Goal: Task Accomplishment & Management: Manage account settings

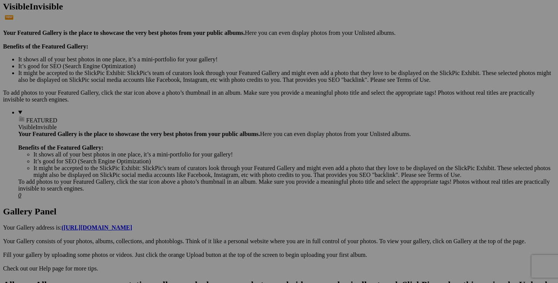
scroll to position [201, 0]
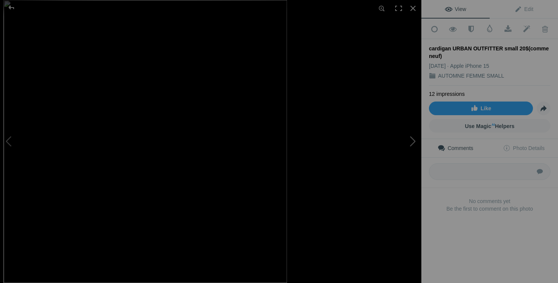
click at [389, 159] on button at bounding box center [392, 142] width 57 height 102
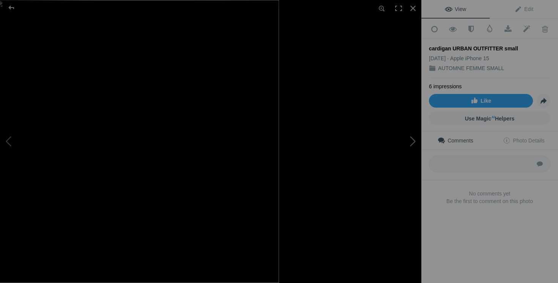
click at [413, 149] on button at bounding box center [392, 142] width 57 height 102
click at [404, 149] on button at bounding box center [392, 142] width 57 height 102
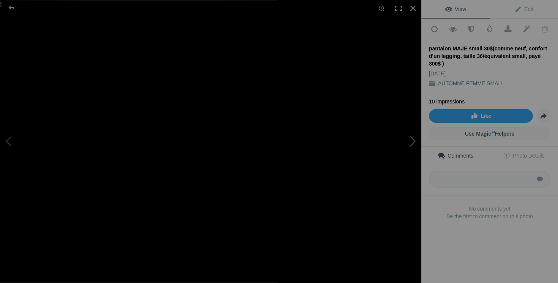
click at [414, 147] on button at bounding box center [392, 142] width 57 height 102
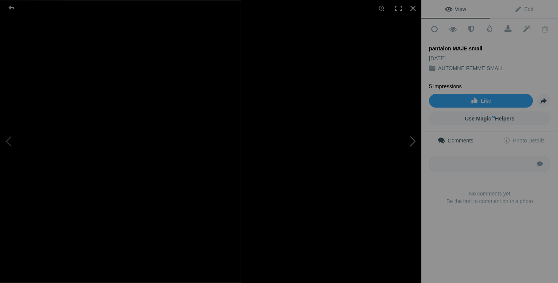
click at [381, 149] on button at bounding box center [392, 142] width 57 height 102
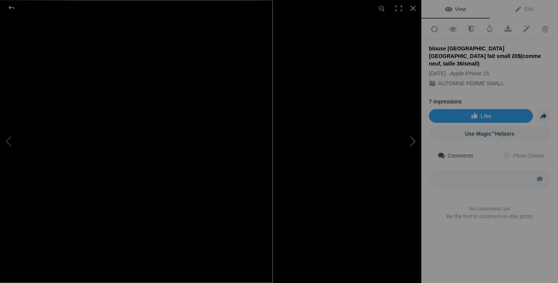
click at [410, 147] on button at bounding box center [392, 142] width 57 height 102
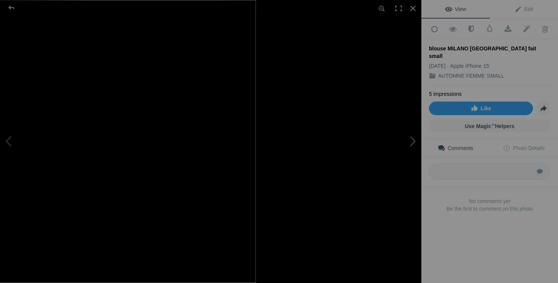
click at [400, 140] on button at bounding box center [392, 142] width 57 height 102
click at [410, 147] on button at bounding box center [392, 142] width 57 height 102
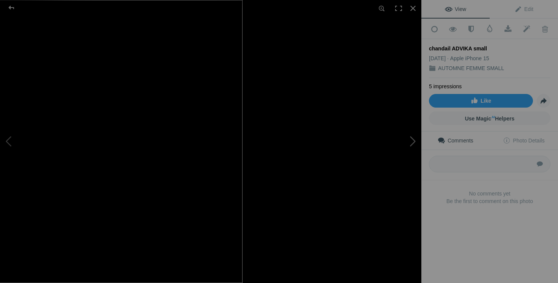
click at [391, 143] on button at bounding box center [392, 142] width 57 height 102
click at [395, 153] on button at bounding box center [392, 142] width 57 height 102
click at [407, 150] on button at bounding box center [392, 142] width 57 height 102
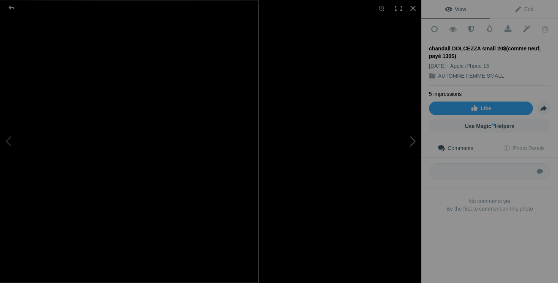
click at [402, 146] on button at bounding box center [392, 142] width 57 height 102
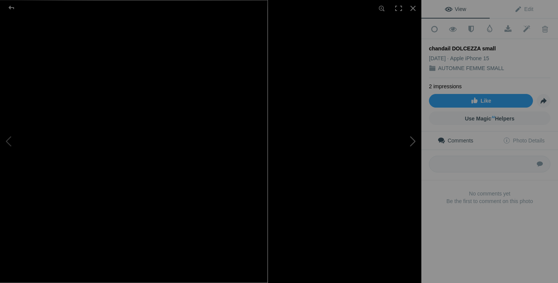
click at [402, 156] on button at bounding box center [392, 142] width 57 height 102
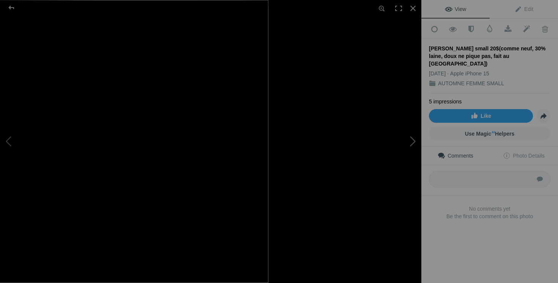
click at [412, 150] on button at bounding box center [392, 142] width 57 height 102
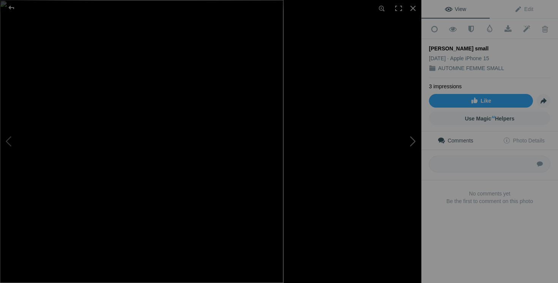
click at [409, 145] on button at bounding box center [392, 142] width 57 height 102
click at [410, 151] on button at bounding box center [392, 142] width 57 height 102
click at [400, 154] on button at bounding box center [392, 142] width 57 height 102
click at [415, 149] on button at bounding box center [392, 142] width 57 height 102
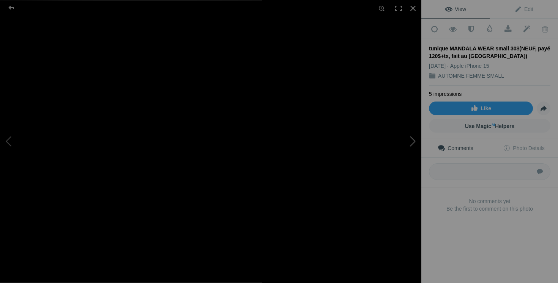
click at [404, 149] on button at bounding box center [392, 142] width 57 height 102
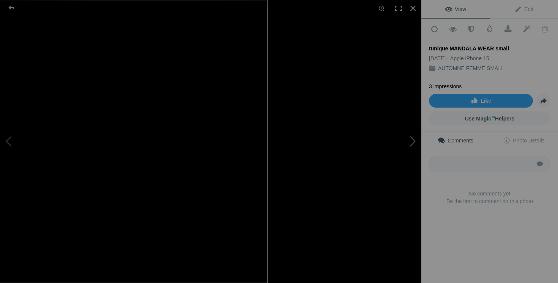
click at [406, 149] on button at bounding box center [392, 142] width 57 height 102
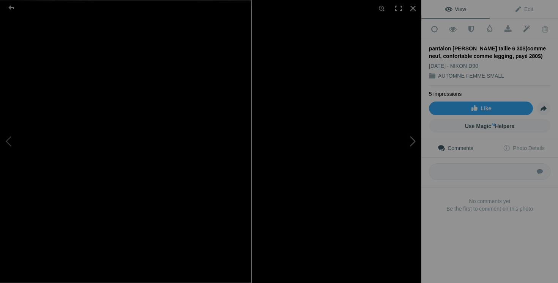
click at [388, 173] on button at bounding box center [392, 142] width 57 height 102
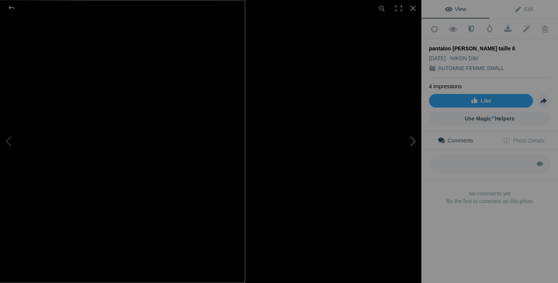
click at [392, 149] on button at bounding box center [392, 142] width 57 height 102
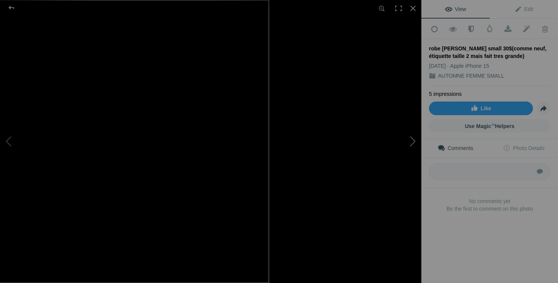
click at [412, 146] on button at bounding box center [392, 142] width 57 height 102
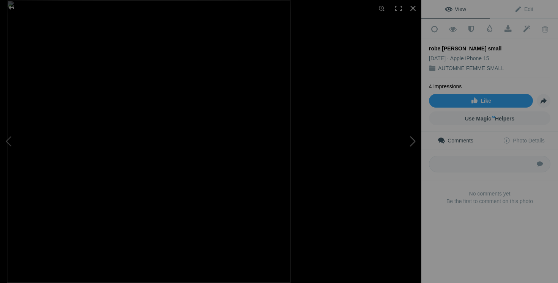
click at [417, 145] on button at bounding box center [392, 142] width 57 height 102
click at [397, 138] on button at bounding box center [392, 142] width 57 height 102
click at [409, 144] on button at bounding box center [392, 142] width 57 height 102
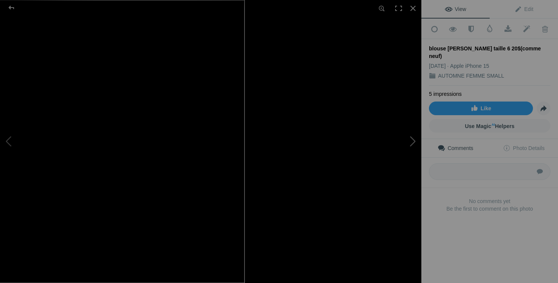
click at [379, 170] on button at bounding box center [392, 142] width 57 height 102
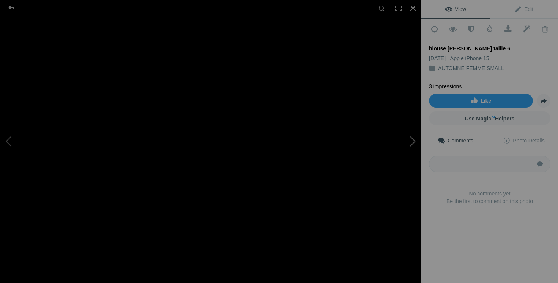
click at [401, 147] on button at bounding box center [392, 142] width 57 height 102
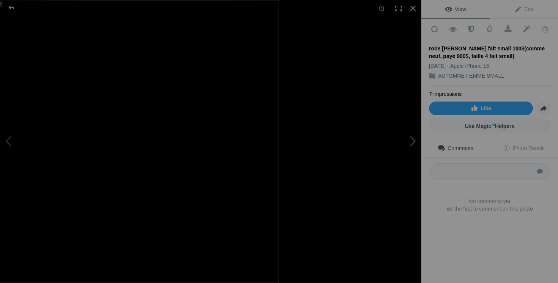
click at [406, 147] on button at bounding box center [392, 142] width 57 height 102
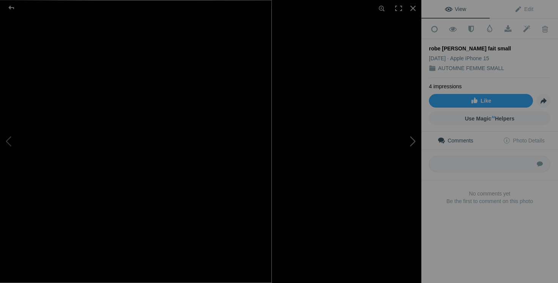
click at [404, 141] on button at bounding box center [392, 142] width 57 height 102
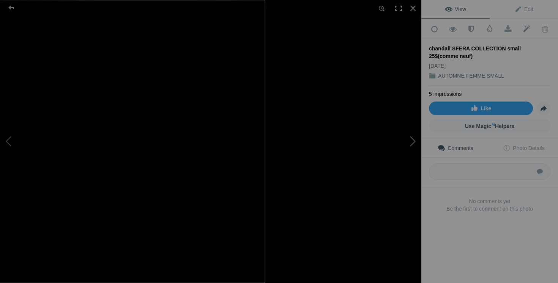
click at [401, 162] on button at bounding box center [392, 142] width 57 height 102
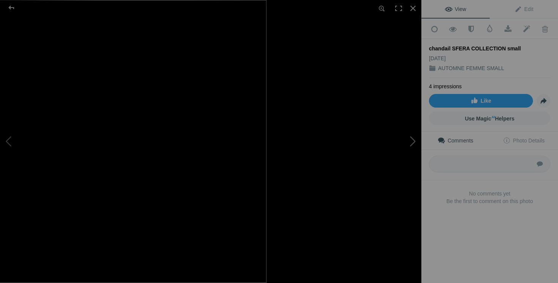
click at [408, 138] on button at bounding box center [392, 142] width 57 height 102
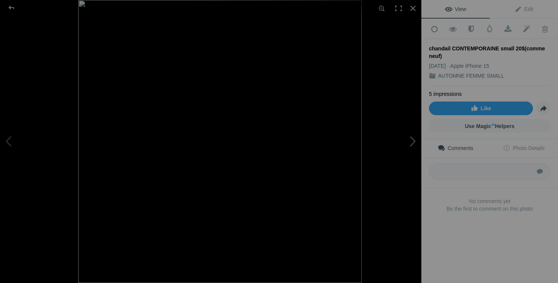
click at [411, 147] on button at bounding box center [392, 142] width 57 height 102
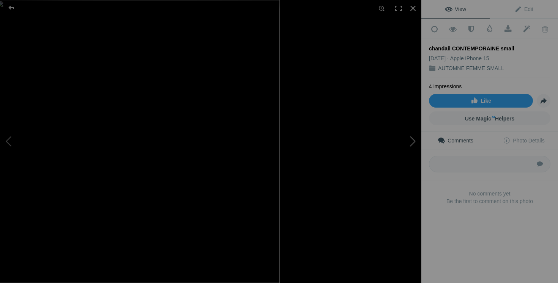
click at [407, 139] on button at bounding box center [392, 142] width 57 height 102
click at [401, 151] on button at bounding box center [392, 142] width 57 height 102
click at [410, 146] on button at bounding box center [392, 142] width 57 height 102
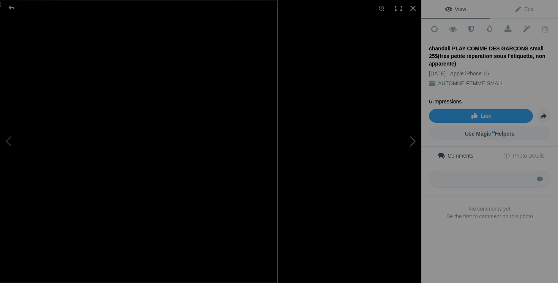
click at [406, 156] on button at bounding box center [392, 142] width 57 height 102
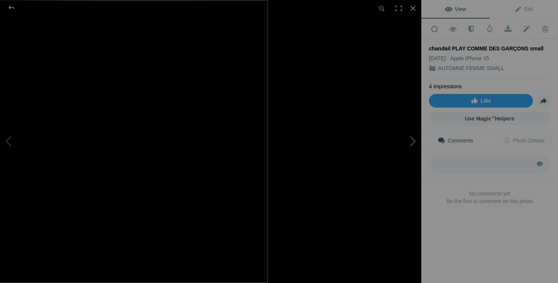
click at [402, 141] on button at bounding box center [392, 142] width 57 height 102
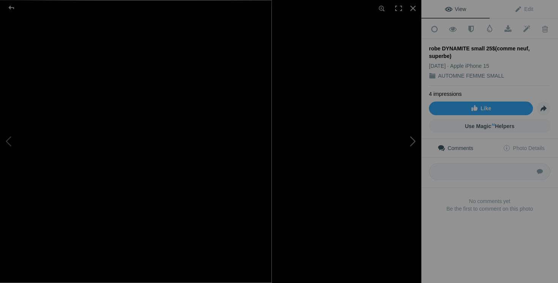
click at [398, 155] on button at bounding box center [392, 142] width 57 height 102
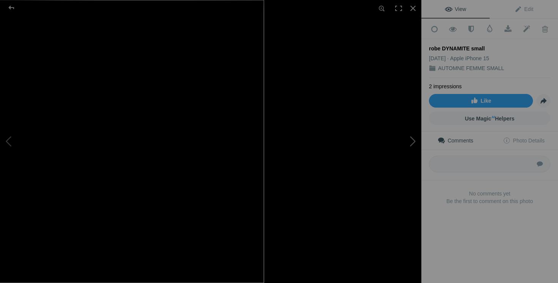
click at [412, 144] on button at bounding box center [392, 142] width 57 height 102
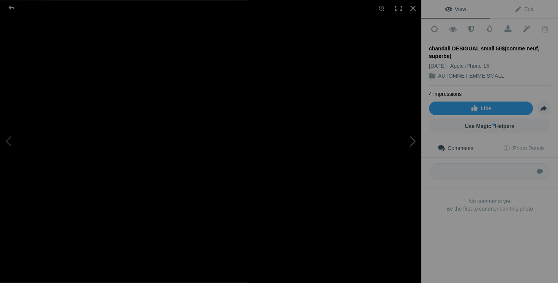
click at [403, 154] on button at bounding box center [392, 142] width 57 height 102
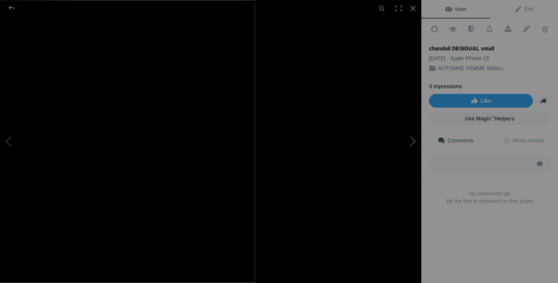
click at [399, 154] on button at bounding box center [392, 142] width 57 height 102
click at [414, 136] on button at bounding box center [392, 142] width 57 height 102
click at [409, 137] on button at bounding box center [392, 142] width 57 height 102
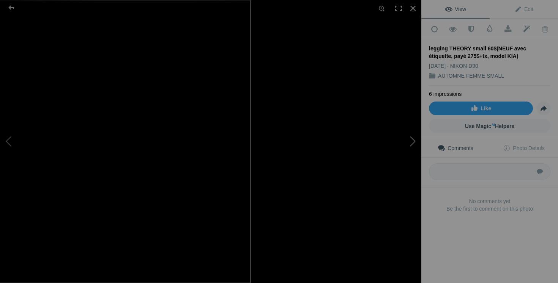
click at [386, 161] on button at bounding box center [392, 142] width 57 height 102
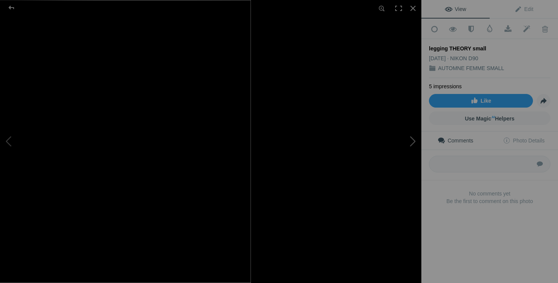
click at [402, 146] on button at bounding box center [392, 142] width 57 height 102
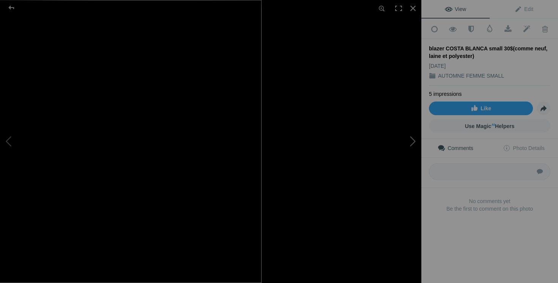
click at [414, 152] on button at bounding box center [392, 142] width 57 height 102
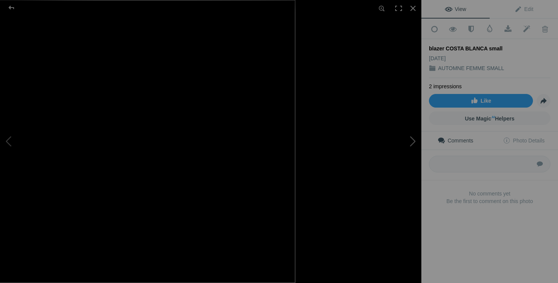
click at [410, 140] on button at bounding box center [392, 142] width 57 height 102
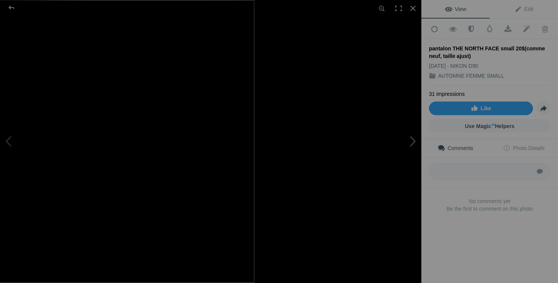
click at [401, 148] on button at bounding box center [392, 142] width 57 height 102
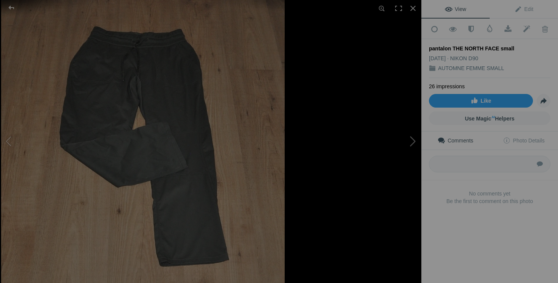
click at [414, 145] on button at bounding box center [392, 142] width 57 height 102
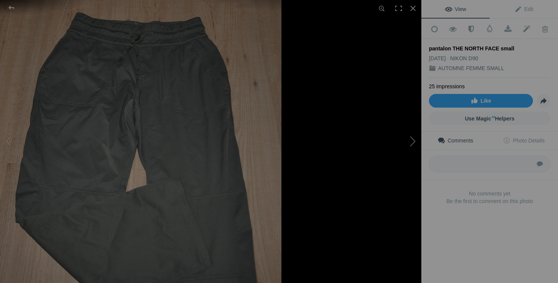
click at [411, 150] on button at bounding box center [392, 142] width 57 height 102
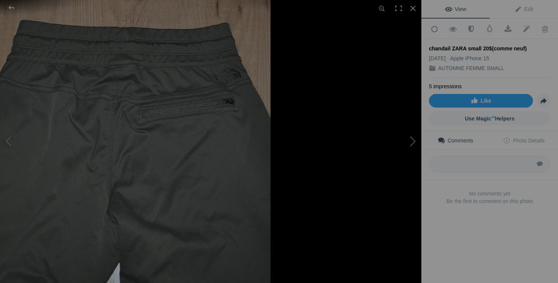
click at [408, 152] on button at bounding box center [392, 142] width 57 height 102
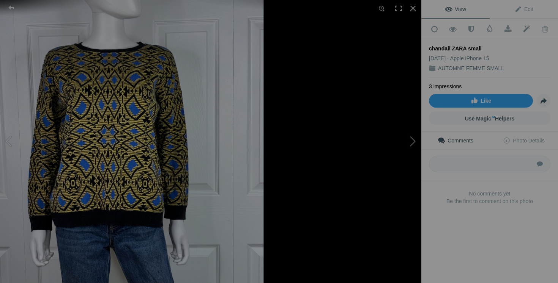
click at [402, 159] on button at bounding box center [392, 142] width 57 height 102
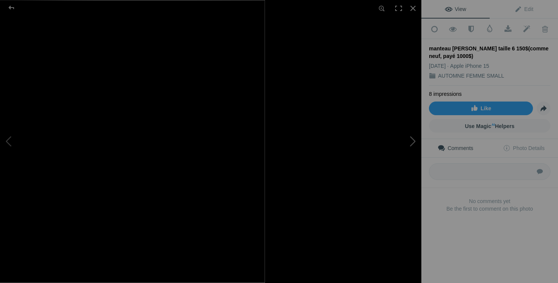
click at [412, 141] on button at bounding box center [392, 142] width 57 height 102
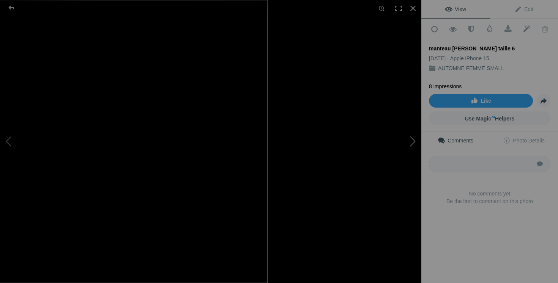
click at [411, 146] on button at bounding box center [392, 142] width 57 height 102
click at [413, 152] on button at bounding box center [392, 142] width 57 height 102
click at [379, 143] on button at bounding box center [392, 142] width 57 height 102
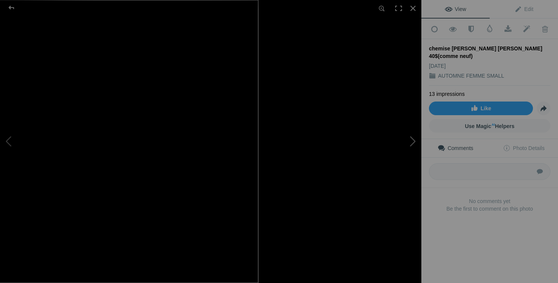
click at [402, 163] on button at bounding box center [392, 142] width 57 height 102
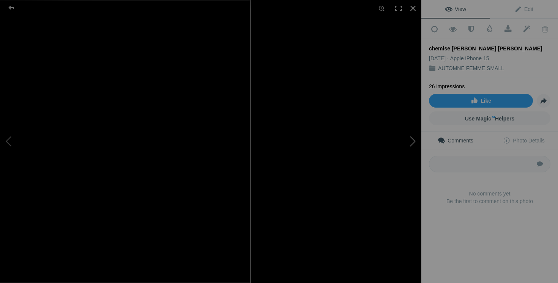
click at [408, 140] on button at bounding box center [392, 142] width 57 height 102
click at [408, 151] on button at bounding box center [392, 142] width 57 height 102
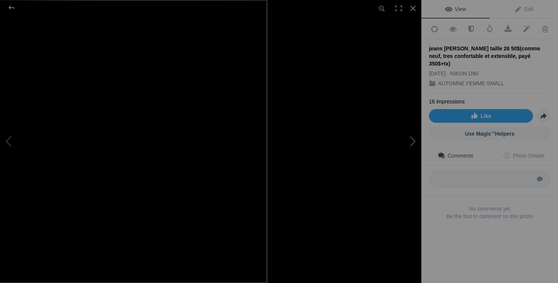
click at [396, 155] on button at bounding box center [392, 142] width 57 height 102
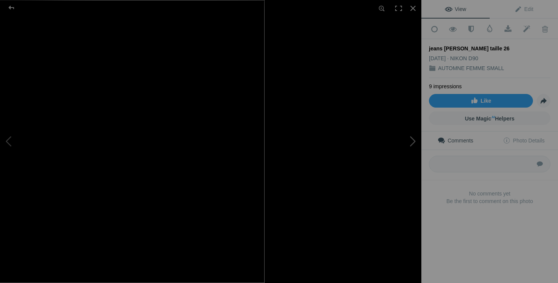
click at [401, 137] on button at bounding box center [392, 142] width 57 height 102
click at [404, 150] on button at bounding box center [392, 142] width 57 height 102
click at [408, 160] on button at bounding box center [392, 142] width 57 height 102
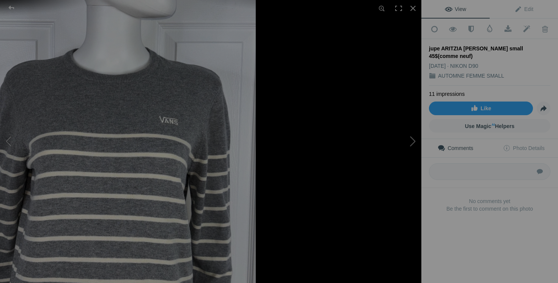
click at [395, 155] on button at bounding box center [392, 142] width 57 height 102
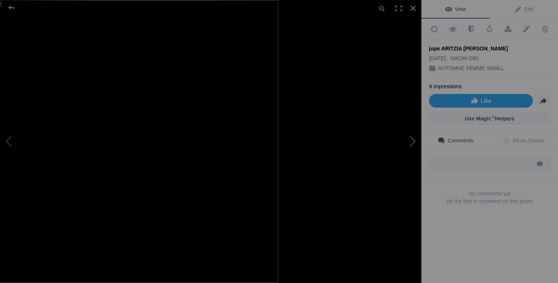
click at [410, 149] on button at bounding box center [392, 142] width 57 height 102
click at [397, 157] on button at bounding box center [392, 142] width 57 height 102
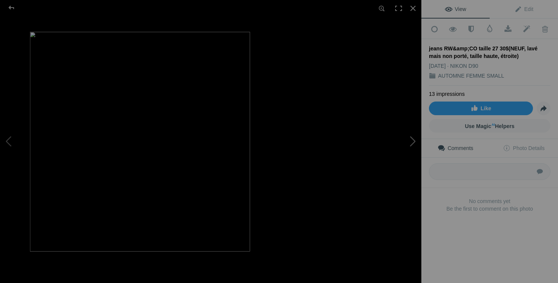
click at [408, 148] on button at bounding box center [392, 142] width 57 height 102
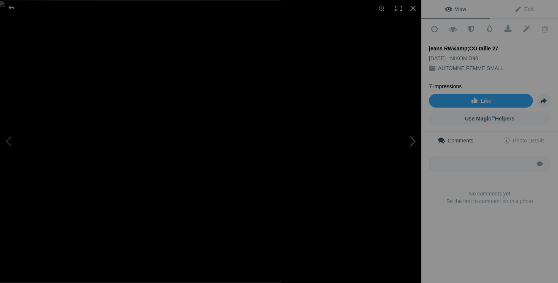
click at [407, 145] on button at bounding box center [392, 142] width 57 height 102
click at [405, 138] on button at bounding box center [392, 142] width 57 height 102
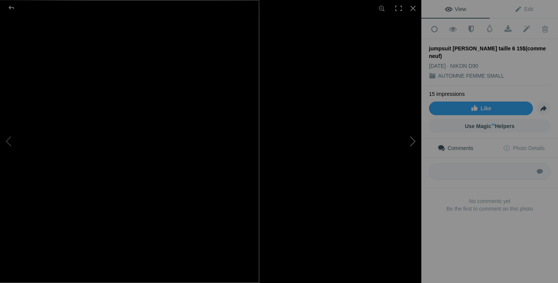
click at [387, 165] on button at bounding box center [392, 142] width 57 height 102
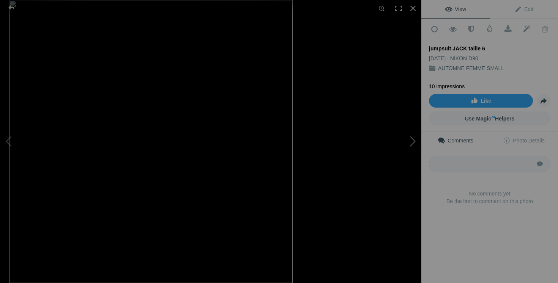
click at [416, 148] on button at bounding box center [392, 142] width 57 height 102
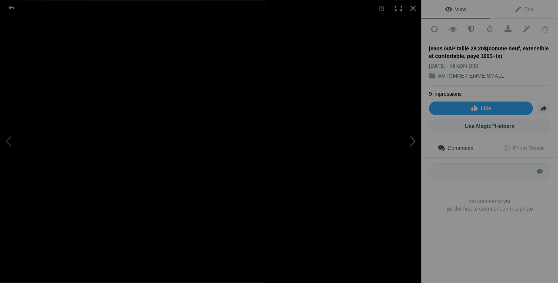
click at [392, 160] on button at bounding box center [392, 142] width 57 height 102
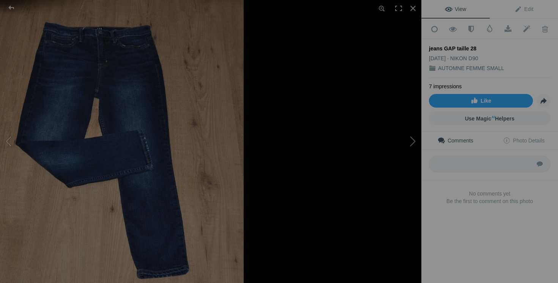
click at [411, 157] on button at bounding box center [392, 142] width 57 height 102
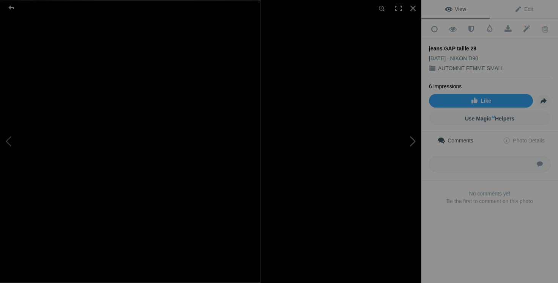
click at [397, 151] on button at bounding box center [392, 142] width 57 height 102
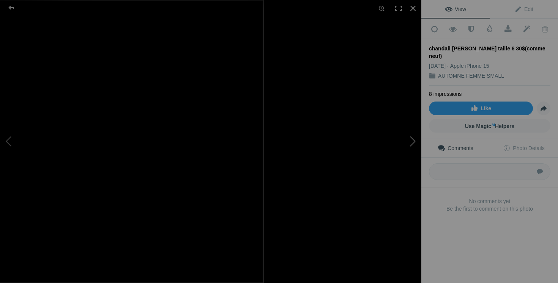
click at [406, 154] on button at bounding box center [392, 142] width 57 height 102
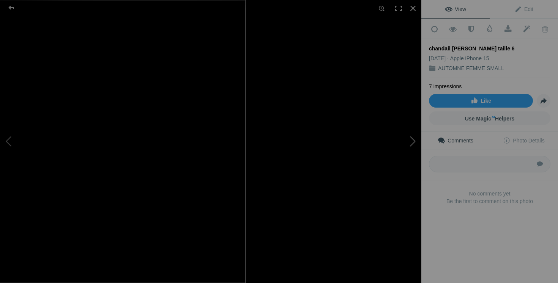
click at [407, 146] on button at bounding box center [392, 142] width 57 height 102
click at [410, 146] on button at bounding box center [392, 142] width 57 height 102
click at [398, 164] on button at bounding box center [392, 142] width 57 height 102
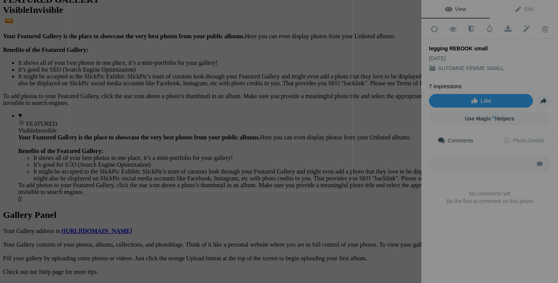
click at [408, 154] on button at bounding box center [392, 142] width 57 height 102
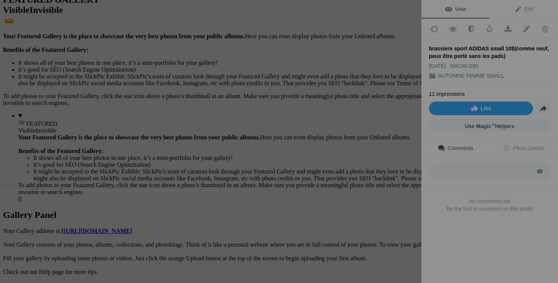
click at [396, 152] on button at bounding box center [392, 142] width 57 height 102
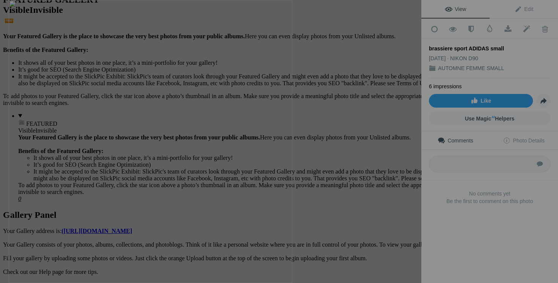
click at [400, 153] on button at bounding box center [392, 142] width 57 height 102
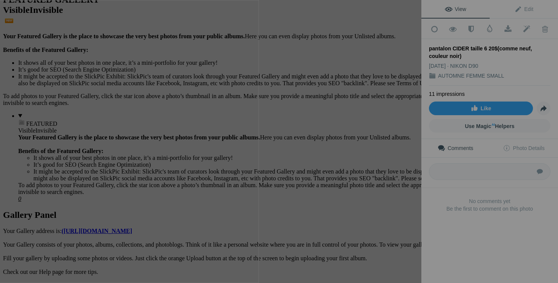
click at [400, 158] on button at bounding box center [392, 142] width 57 height 102
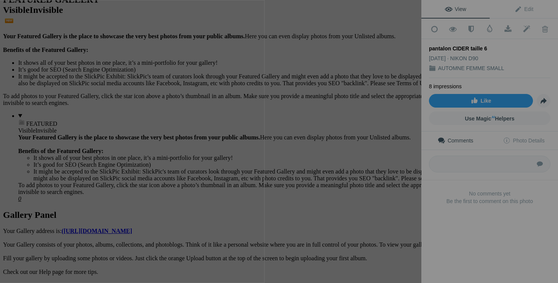
click at [399, 142] on button at bounding box center [392, 142] width 57 height 102
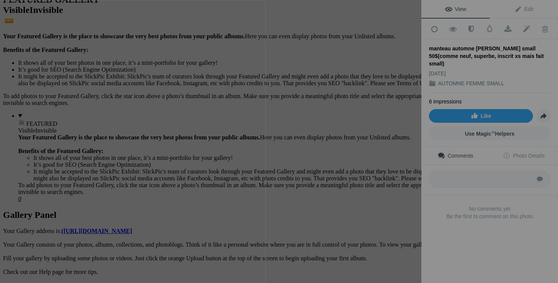
click at [402, 151] on button at bounding box center [392, 142] width 57 height 102
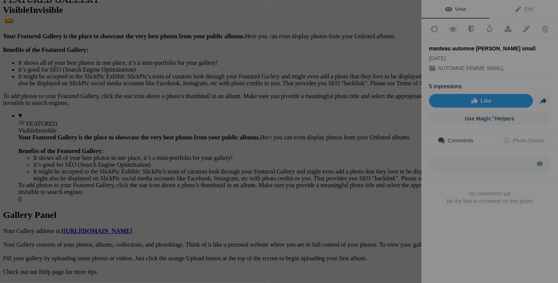
click at [397, 157] on button at bounding box center [392, 142] width 57 height 102
click at [390, 148] on button at bounding box center [392, 142] width 57 height 102
click at [391, 155] on button at bounding box center [392, 142] width 57 height 102
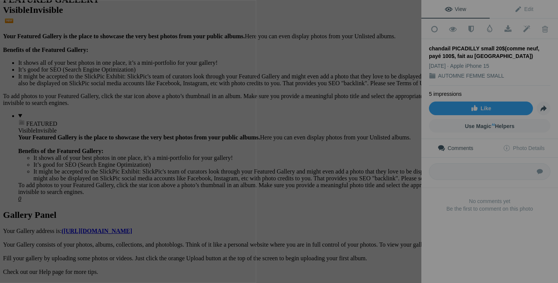
click at [412, 148] on button at bounding box center [392, 142] width 57 height 102
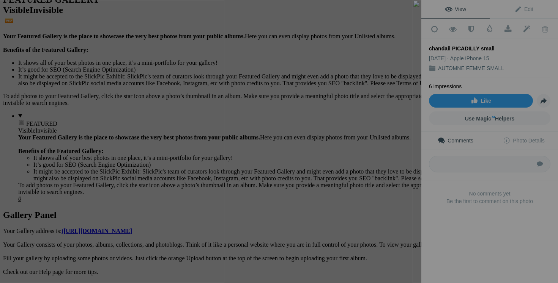
click at [385, 167] on button at bounding box center [392, 142] width 57 height 102
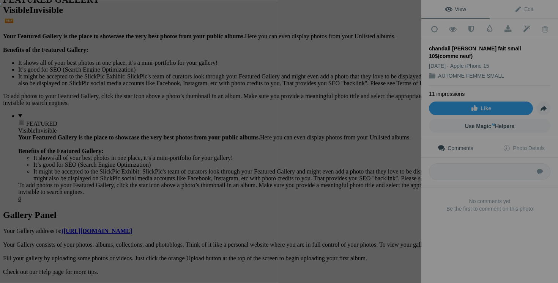
click at [401, 154] on button at bounding box center [392, 142] width 57 height 102
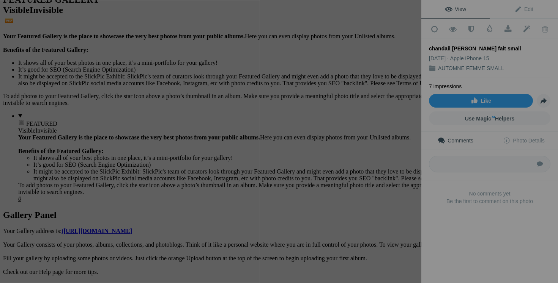
click at [410, 158] on button at bounding box center [392, 142] width 57 height 102
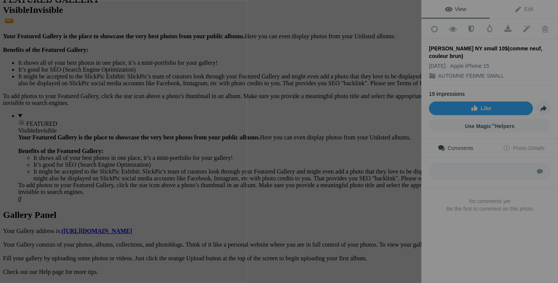
click at [382, 170] on button at bounding box center [392, 142] width 57 height 102
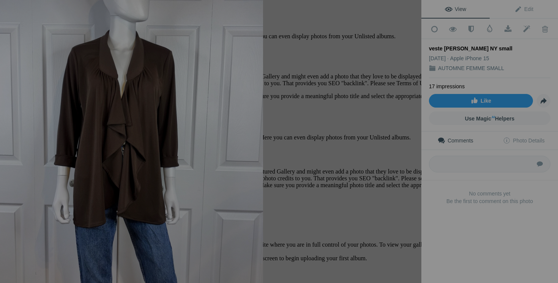
click at [403, 170] on button at bounding box center [392, 142] width 57 height 102
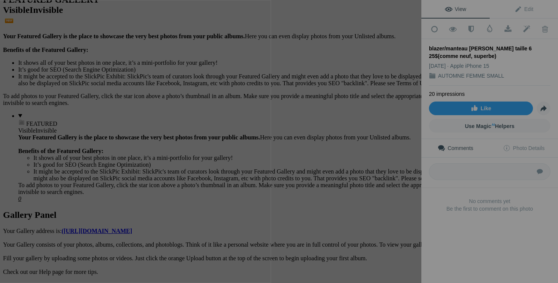
click at [404, 177] on button at bounding box center [392, 142] width 57 height 102
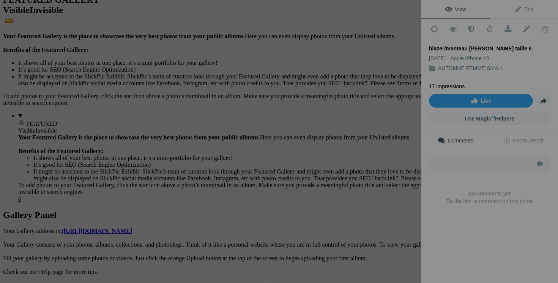
click at [398, 164] on button at bounding box center [392, 142] width 57 height 102
click at [391, 163] on button at bounding box center [392, 142] width 57 height 102
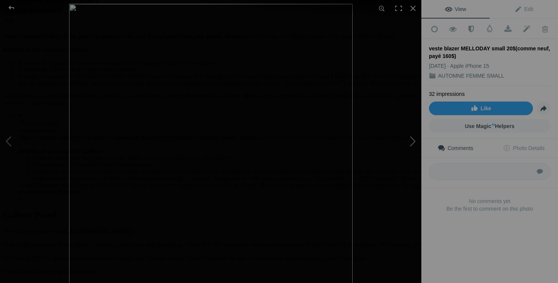
click at [388, 163] on button at bounding box center [392, 142] width 57 height 102
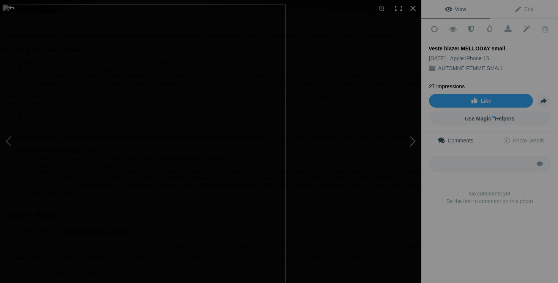
click at [414, 152] on button at bounding box center [392, 142] width 57 height 102
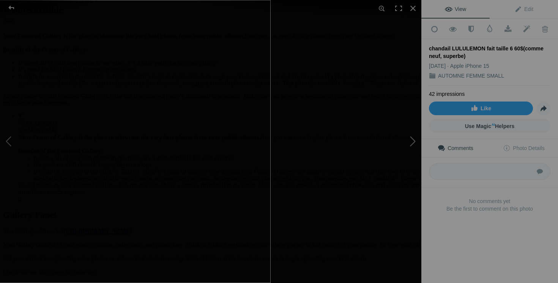
click at [414, 145] on button at bounding box center [392, 142] width 57 height 102
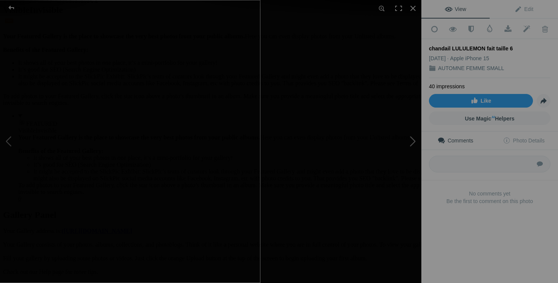
click at [402, 143] on button at bounding box center [392, 142] width 57 height 102
click at [390, 163] on button at bounding box center [392, 142] width 57 height 102
click at [410, 149] on button at bounding box center [392, 142] width 57 height 102
click at [386, 162] on button at bounding box center [392, 142] width 57 height 102
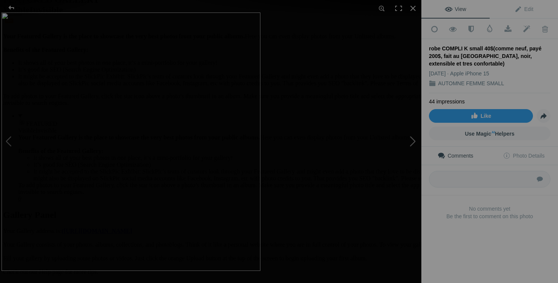
click at [408, 151] on button at bounding box center [392, 142] width 57 height 102
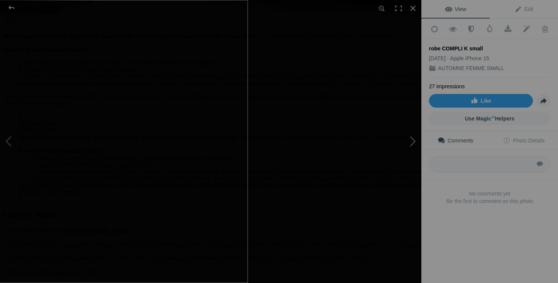
click at [401, 157] on button at bounding box center [392, 142] width 57 height 102
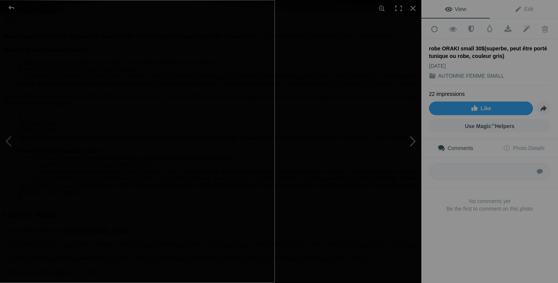
click at [408, 140] on button at bounding box center [392, 142] width 57 height 102
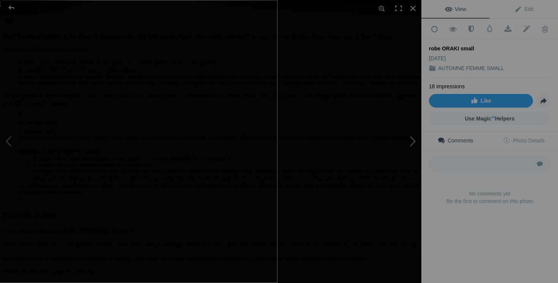
click at [400, 151] on button at bounding box center [392, 142] width 57 height 102
click at [402, 145] on button at bounding box center [392, 142] width 57 height 102
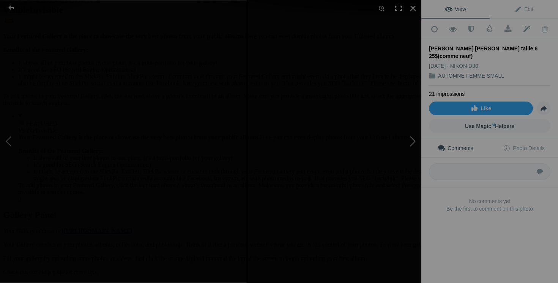
click at [388, 148] on button at bounding box center [392, 142] width 57 height 102
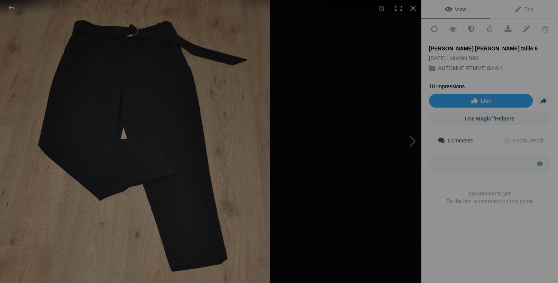
click at [410, 160] on button at bounding box center [392, 142] width 57 height 102
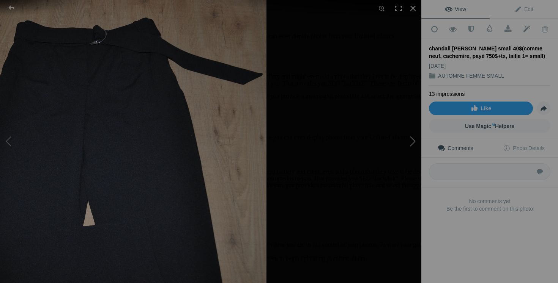
click at [399, 154] on button at bounding box center [392, 142] width 57 height 102
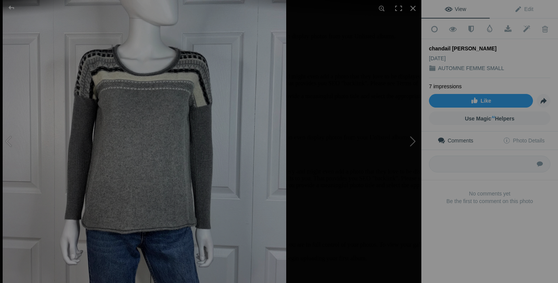
click at [415, 145] on button at bounding box center [392, 142] width 57 height 102
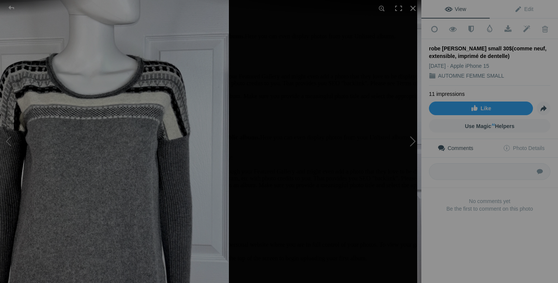
click at [394, 162] on button at bounding box center [392, 142] width 57 height 102
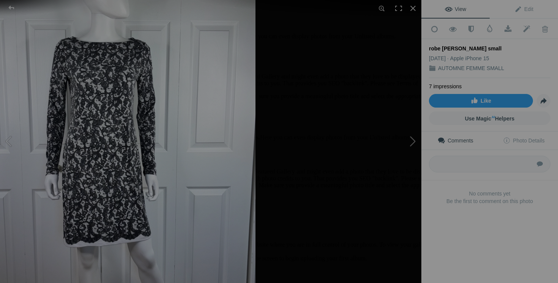
click at [404, 145] on button at bounding box center [392, 142] width 57 height 102
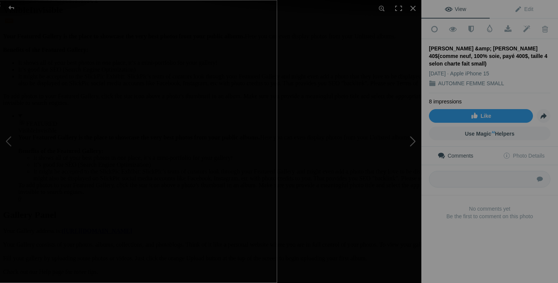
click at [404, 153] on button at bounding box center [392, 142] width 57 height 102
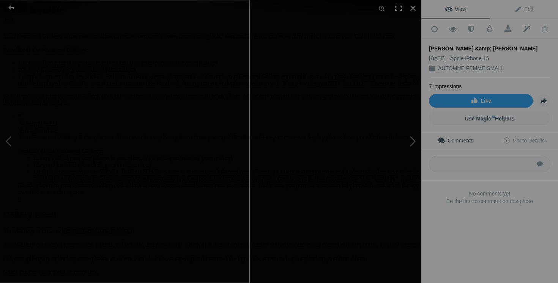
click at [405, 145] on button at bounding box center [392, 142] width 57 height 102
click at [397, 161] on button at bounding box center [392, 142] width 57 height 102
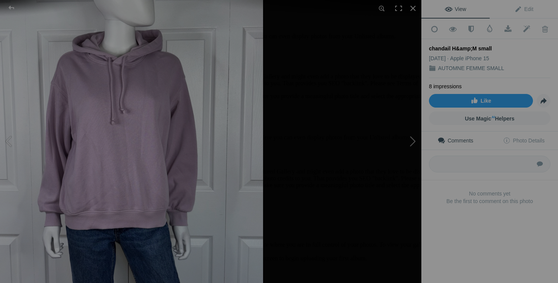
click at [404, 157] on button at bounding box center [392, 142] width 57 height 102
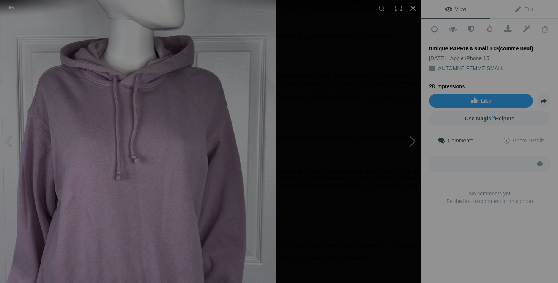
click at [413, 148] on button at bounding box center [392, 142] width 57 height 102
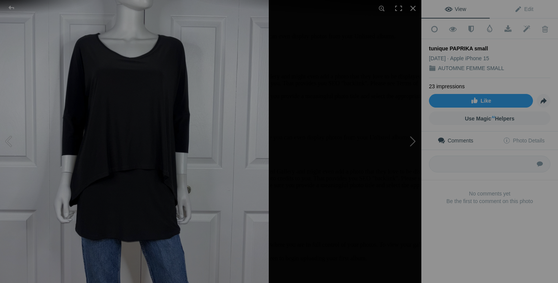
click at [409, 150] on button at bounding box center [392, 142] width 57 height 102
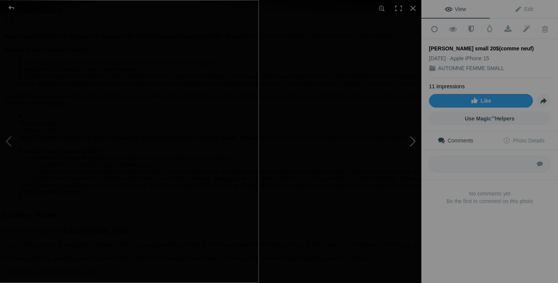
click at [394, 162] on button at bounding box center [392, 142] width 57 height 102
click at [407, 158] on button at bounding box center [392, 142] width 57 height 102
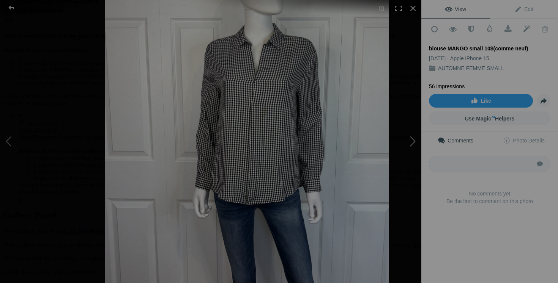
click at [415, 159] on button at bounding box center [392, 142] width 57 height 102
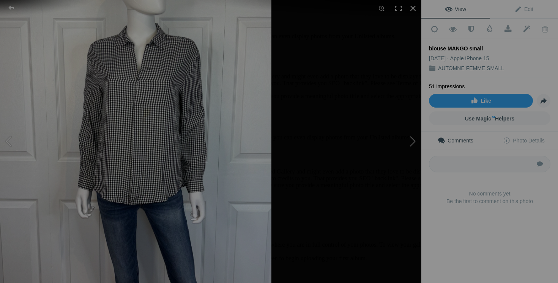
click at [408, 146] on button at bounding box center [392, 142] width 57 height 102
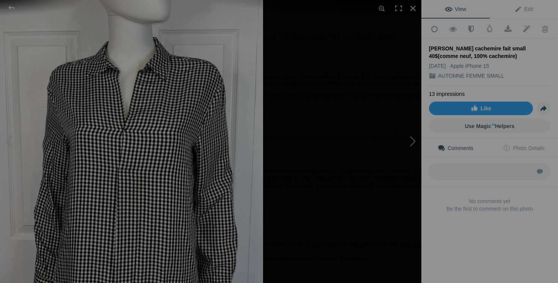
click at [401, 158] on button at bounding box center [392, 142] width 57 height 102
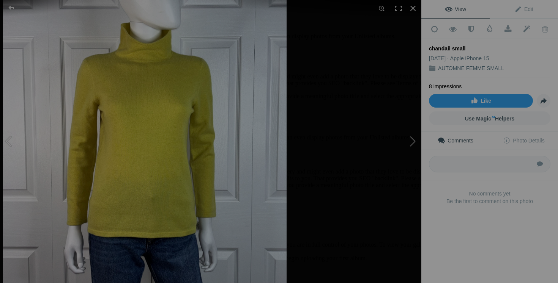
click at [411, 158] on button at bounding box center [392, 142] width 57 height 102
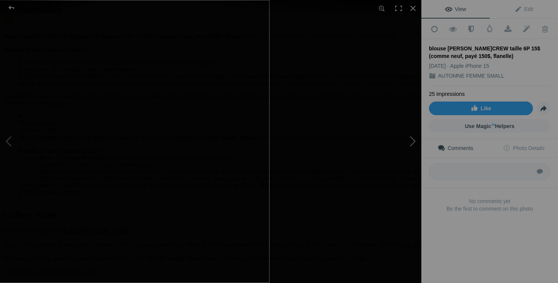
click at [412, 149] on button at bounding box center [392, 142] width 57 height 102
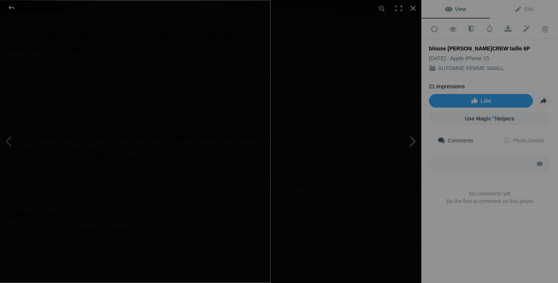
click at [396, 152] on button at bounding box center [392, 142] width 57 height 102
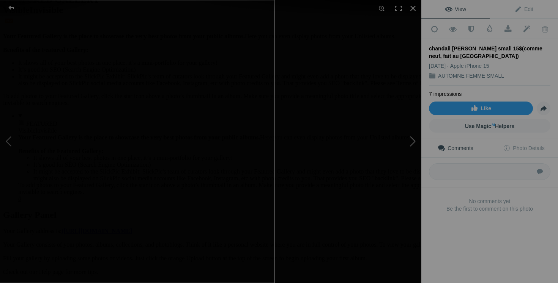
click at [411, 147] on button at bounding box center [392, 142] width 57 height 102
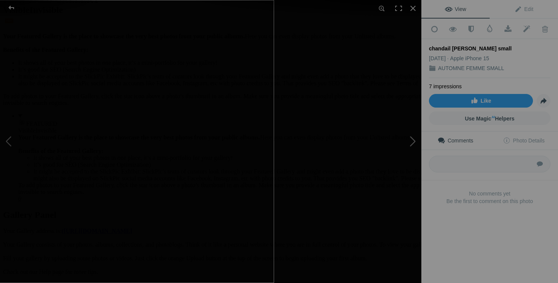
click at [407, 144] on button at bounding box center [392, 142] width 57 height 102
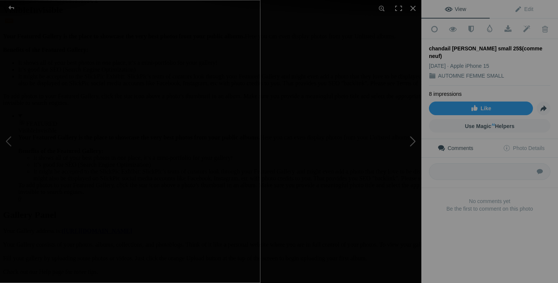
click at [400, 145] on button at bounding box center [392, 142] width 57 height 102
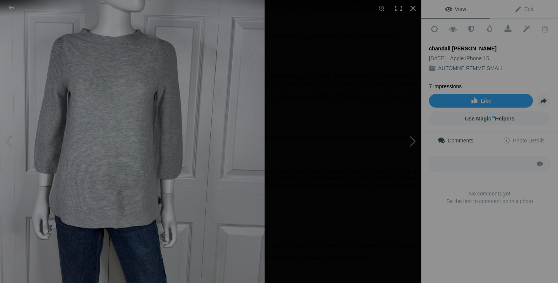
click at [391, 149] on button at bounding box center [392, 142] width 57 height 102
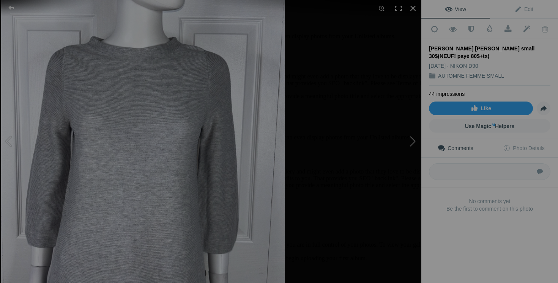
click at [410, 151] on button at bounding box center [392, 142] width 57 height 102
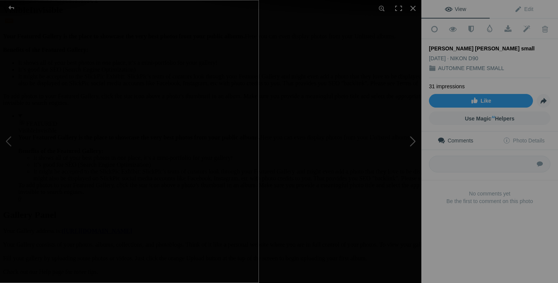
click at [408, 142] on button at bounding box center [392, 142] width 57 height 102
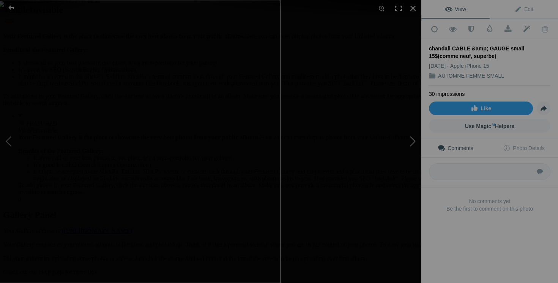
click at [414, 152] on button at bounding box center [392, 142] width 57 height 102
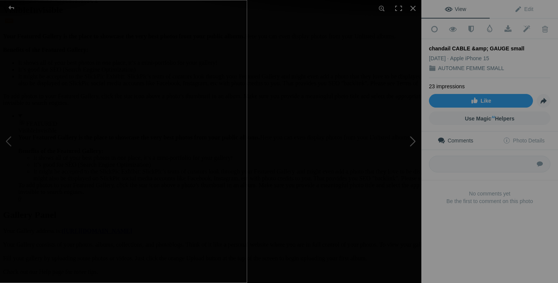
click at [399, 148] on button at bounding box center [392, 142] width 57 height 102
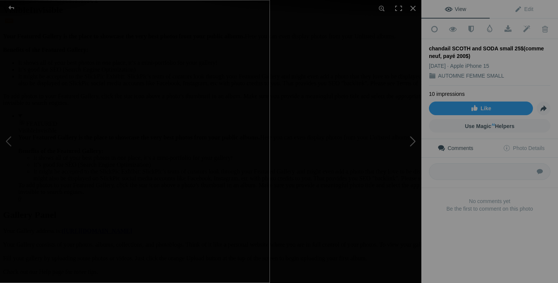
click at [407, 148] on button at bounding box center [392, 142] width 57 height 102
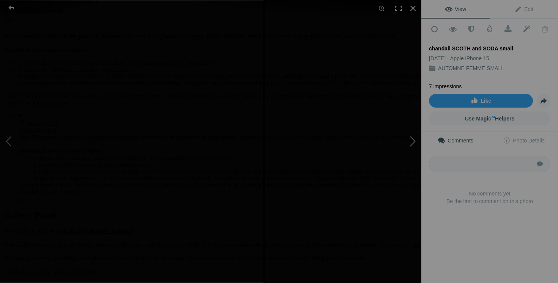
click at [403, 146] on button at bounding box center [392, 142] width 57 height 102
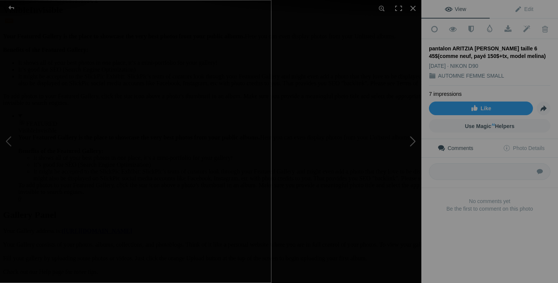
click at [410, 146] on button at bounding box center [392, 142] width 57 height 102
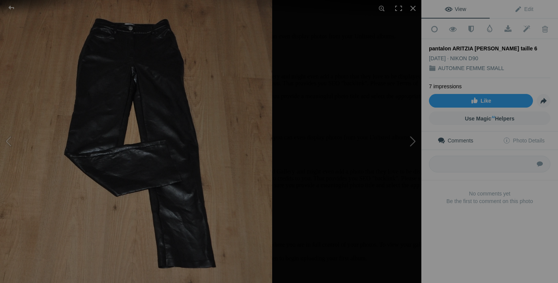
click at [398, 150] on button at bounding box center [392, 142] width 57 height 102
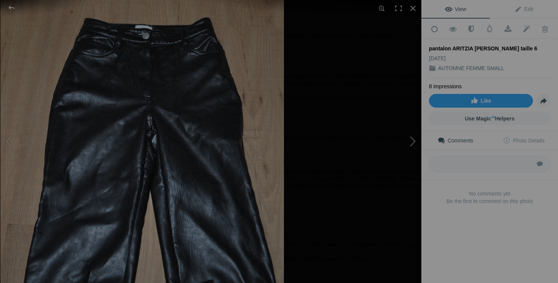
click at [412, 143] on button at bounding box center [392, 142] width 57 height 102
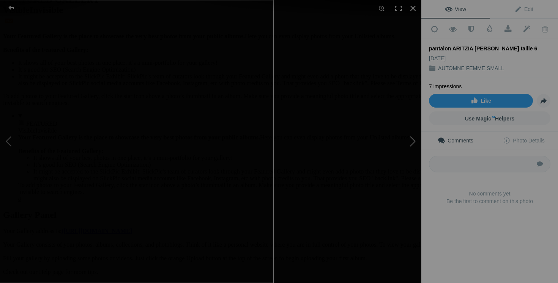
click at [415, 146] on button at bounding box center [392, 142] width 57 height 102
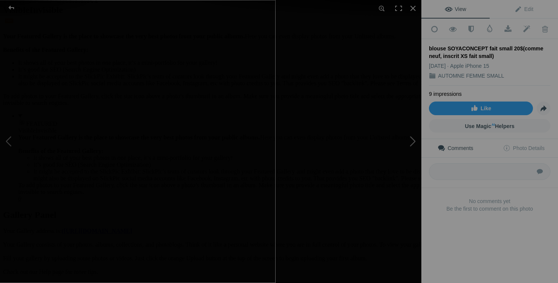
click at [408, 156] on button at bounding box center [392, 142] width 57 height 102
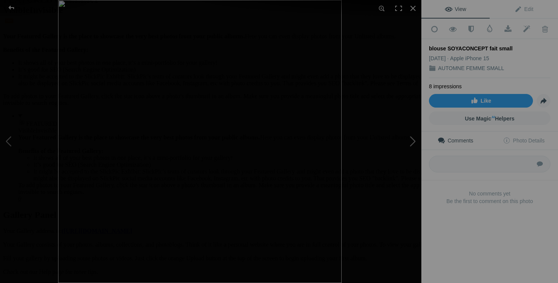
click at [401, 164] on button at bounding box center [392, 142] width 57 height 102
click at [415, 147] on button at bounding box center [392, 142] width 57 height 102
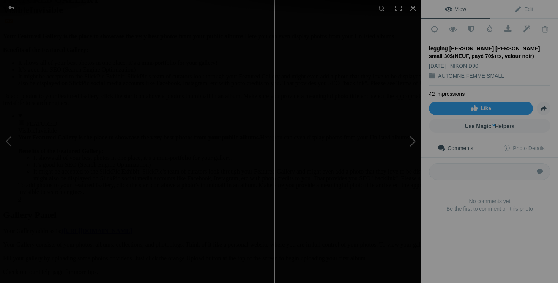
click at [415, 152] on button at bounding box center [392, 142] width 57 height 102
click at [409, 133] on button at bounding box center [392, 142] width 57 height 102
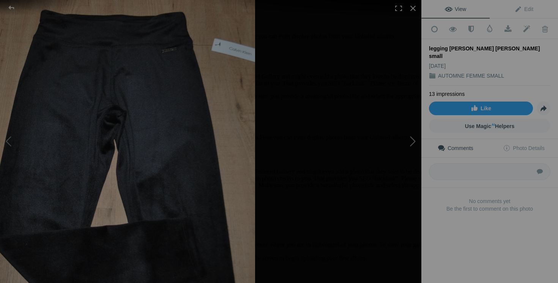
click at [397, 158] on button at bounding box center [392, 142] width 57 height 102
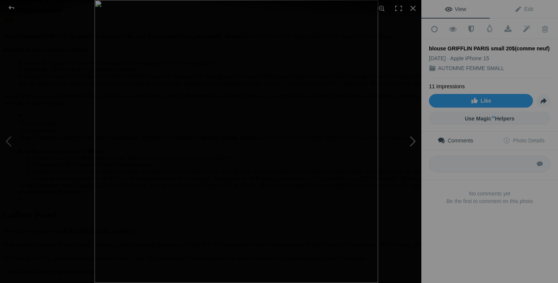
click at [404, 148] on button at bounding box center [392, 142] width 57 height 102
click at [407, 149] on button at bounding box center [392, 142] width 57 height 102
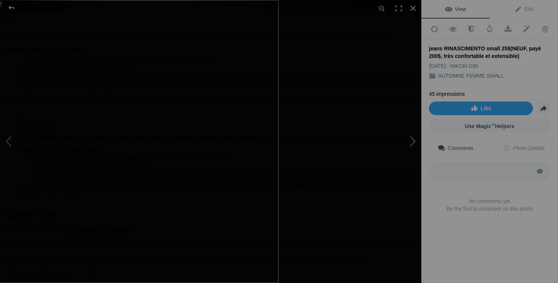
click at [401, 148] on button at bounding box center [392, 142] width 57 height 102
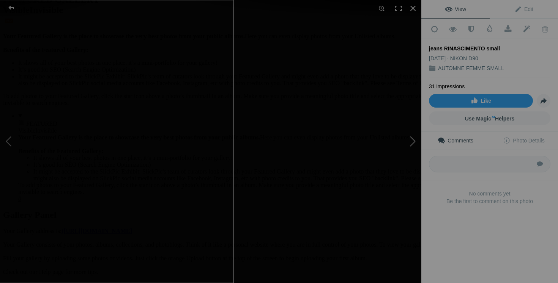
click at [390, 141] on button at bounding box center [392, 142] width 57 height 102
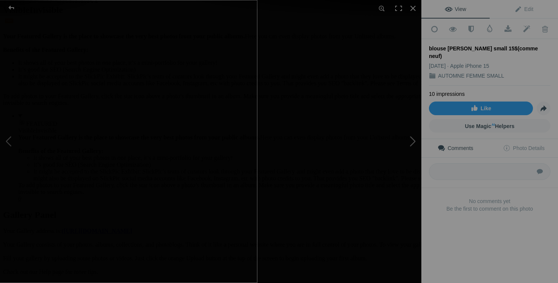
click at [400, 137] on button at bounding box center [392, 142] width 57 height 102
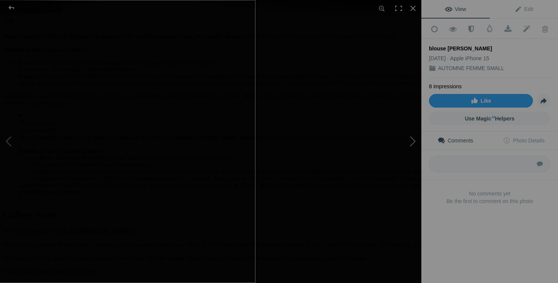
click at [397, 137] on button at bounding box center [392, 142] width 57 height 102
click at [403, 159] on button at bounding box center [392, 142] width 57 height 102
click at [396, 154] on button at bounding box center [392, 142] width 57 height 102
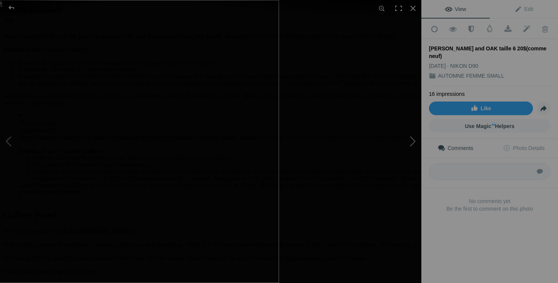
click at [416, 153] on button at bounding box center [392, 142] width 57 height 102
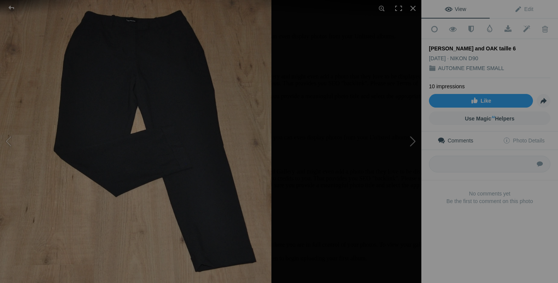
click at [402, 156] on button at bounding box center [392, 142] width 57 height 102
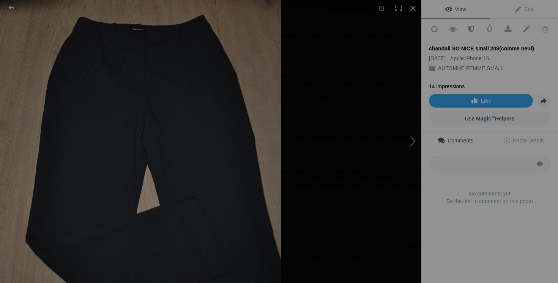
click at [405, 159] on button at bounding box center [392, 142] width 57 height 102
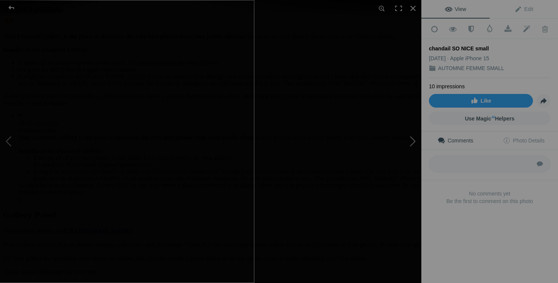
click at [394, 138] on button at bounding box center [392, 142] width 57 height 102
click at [411, 149] on button at bounding box center [392, 142] width 57 height 102
click at [410, 148] on button at bounding box center [392, 142] width 57 height 102
click at [407, 146] on button at bounding box center [392, 142] width 57 height 102
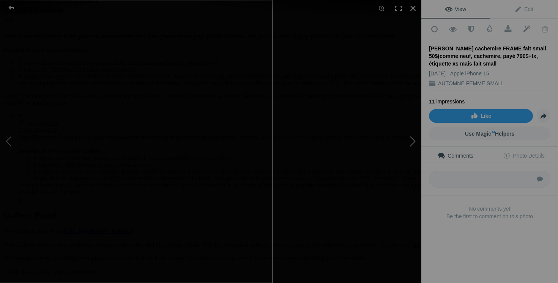
click at [405, 153] on button at bounding box center [392, 142] width 57 height 102
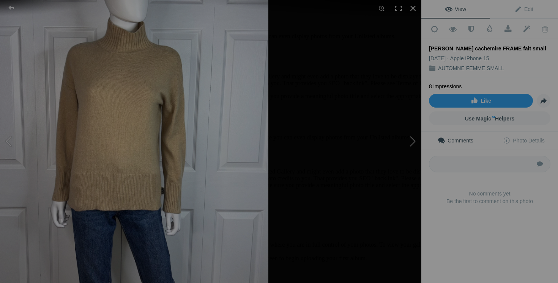
click at [398, 154] on button at bounding box center [392, 142] width 57 height 102
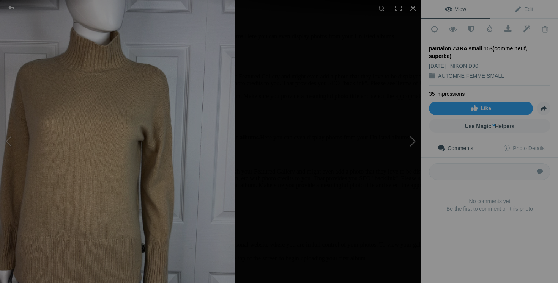
click at [398, 142] on button at bounding box center [392, 142] width 57 height 102
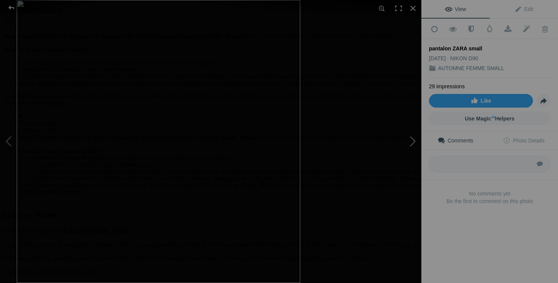
click at [406, 143] on button at bounding box center [392, 142] width 57 height 102
click at [400, 159] on button at bounding box center [392, 142] width 57 height 102
click at [407, 144] on button at bounding box center [392, 142] width 57 height 102
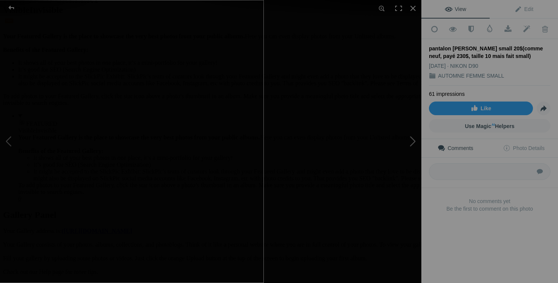
click at [402, 139] on button at bounding box center [392, 142] width 57 height 102
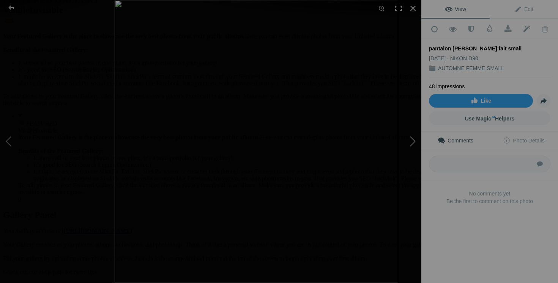
click at [410, 147] on button at bounding box center [392, 142] width 57 height 102
click at [402, 151] on button at bounding box center [392, 142] width 57 height 102
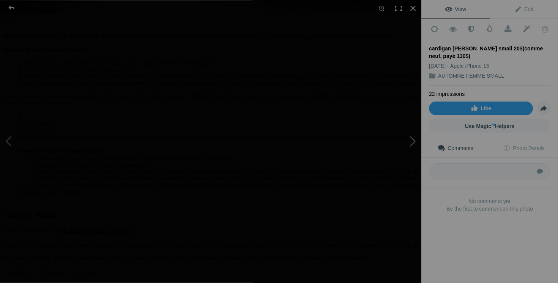
click at [397, 147] on button at bounding box center [392, 142] width 57 height 102
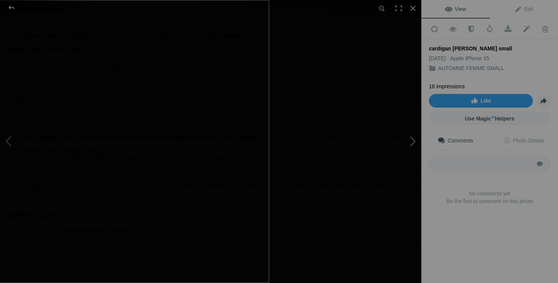
click at [399, 143] on button at bounding box center [392, 142] width 57 height 102
click at [410, 8] on div at bounding box center [412, 8] width 17 height 17
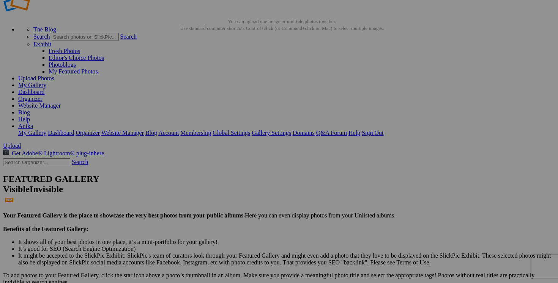
scroll to position [0, 0]
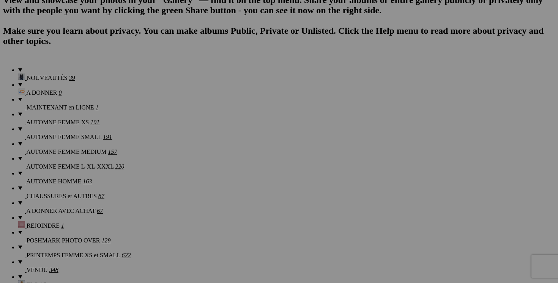
scroll to position [549, 0]
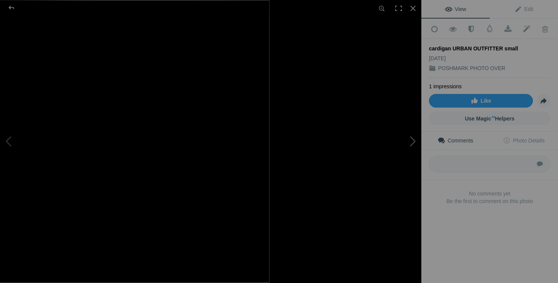
click at [398, 167] on button at bounding box center [392, 142] width 57 height 102
click at [412, 8] on div at bounding box center [412, 8] width 17 height 17
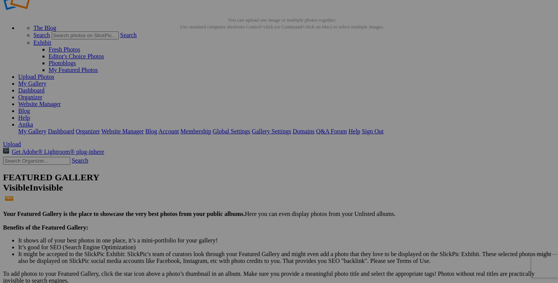
scroll to position [15, 0]
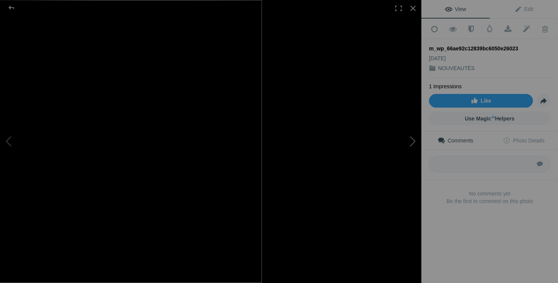
click at [394, 143] on button at bounding box center [392, 142] width 57 height 102
click at [412, 5] on div at bounding box center [412, 8] width 17 height 17
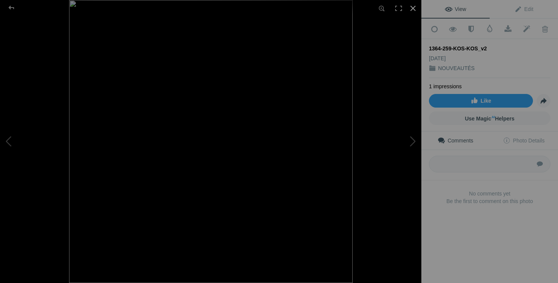
click at [413, 12] on div at bounding box center [412, 8] width 17 height 17
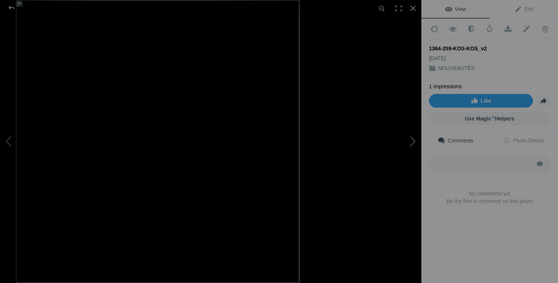
click at [403, 168] on button at bounding box center [392, 142] width 57 height 102
click at [412, 7] on div at bounding box center [412, 8] width 17 height 17
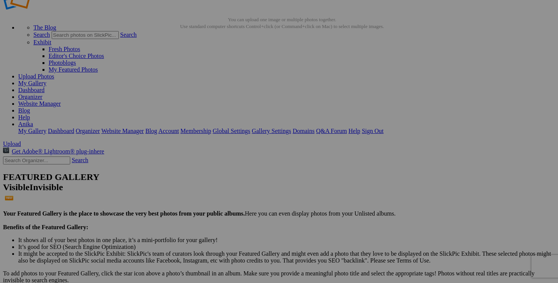
scroll to position [27, 0]
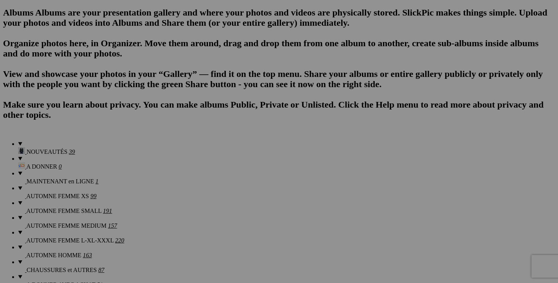
scroll to position [499, 0]
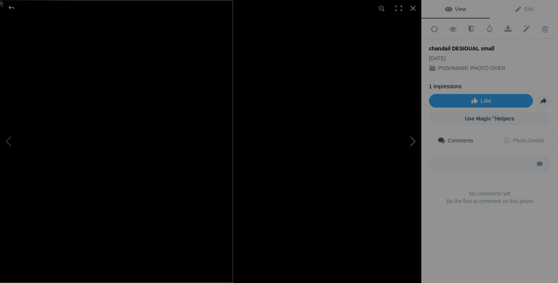
click at [400, 147] on button at bounding box center [392, 142] width 57 height 102
click at [414, 6] on div at bounding box center [412, 8] width 17 height 17
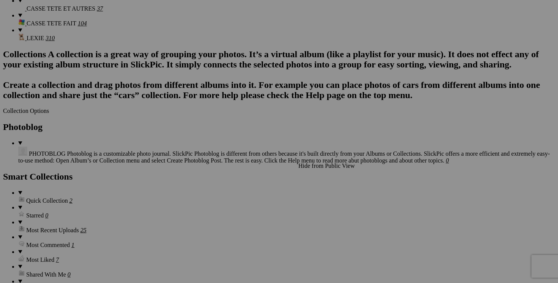
scroll to position [893, 0]
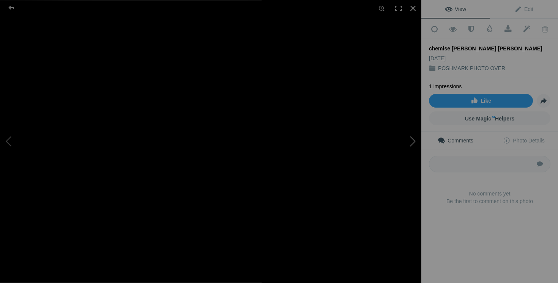
click at [387, 137] on button at bounding box center [392, 142] width 57 height 102
click at [413, 148] on button at bounding box center [392, 142] width 57 height 102
click at [404, 140] on button at bounding box center [392, 142] width 57 height 102
click at [410, 143] on button at bounding box center [392, 142] width 57 height 102
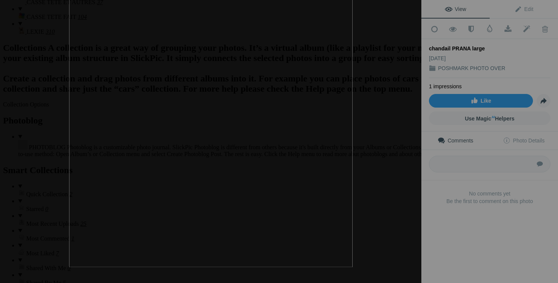
click at [413, 6] on div at bounding box center [412, 8] width 17 height 17
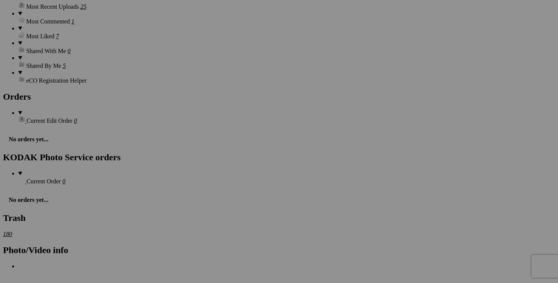
scroll to position [1118, 0]
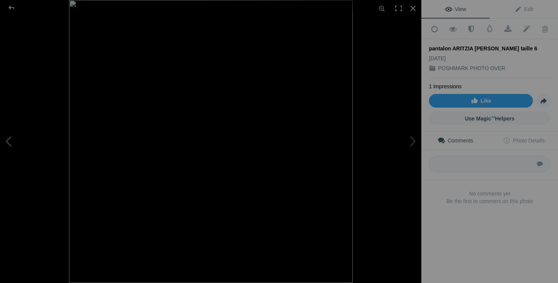
click at [12, 145] on button at bounding box center [28, 142] width 57 height 102
click at [393, 162] on button at bounding box center [392, 142] width 57 height 102
click at [28, 134] on button at bounding box center [28, 142] width 57 height 102
click at [406, 141] on button at bounding box center [392, 142] width 57 height 102
click at [412, 156] on button at bounding box center [392, 142] width 57 height 102
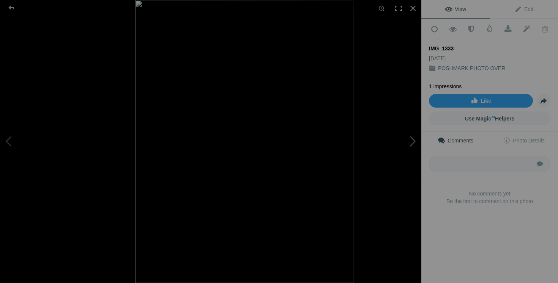
click at [408, 140] on button at bounding box center [392, 142] width 57 height 102
click at [398, 151] on button at bounding box center [392, 142] width 57 height 102
click at [411, 6] on div at bounding box center [412, 8] width 17 height 17
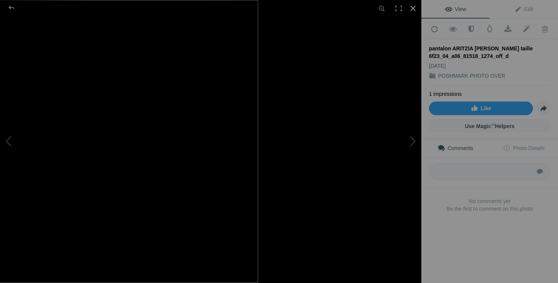
click at [413, 9] on div at bounding box center [412, 8] width 17 height 17
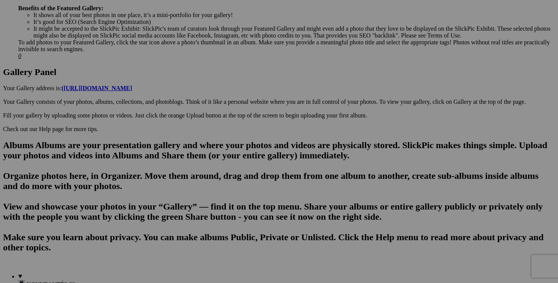
scroll to position [337, 0]
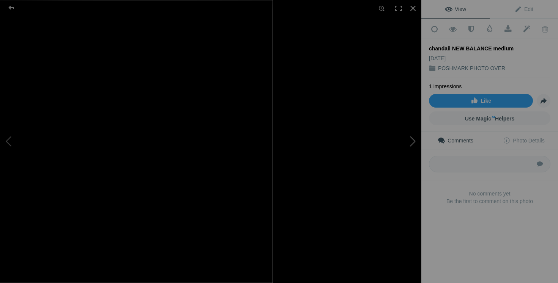
click at [405, 149] on button at bounding box center [392, 142] width 57 height 102
click at [415, 10] on div at bounding box center [412, 8] width 17 height 17
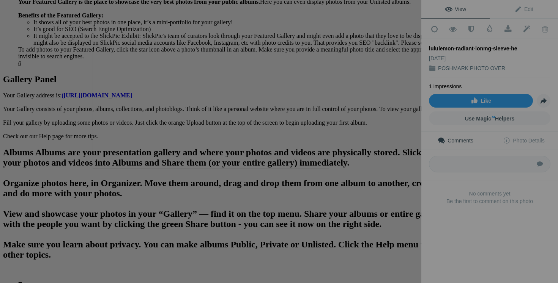
click at [393, 165] on button at bounding box center [392, 142] width 57 height 102
click at [388, 177] on button at bounding box center [392, 142] width 57 height 102
click at [388, 169] on button at bounding box center [392, 142] width 57 height 102
click at [379, 184] on button at bounding box center [392, 142] width 57 height 102
click at [396, 183] on button at bounding box center [392, 142] width 57 height 102
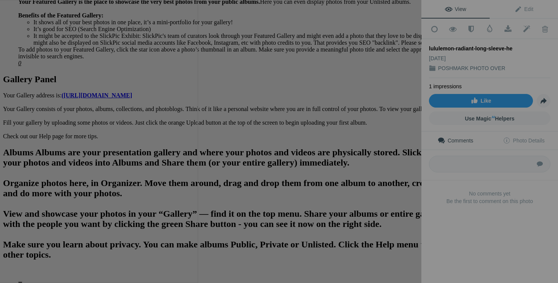
click at [356, 170] on div at bounding box center [551, 141] width 421 height 283
click at [404, 159] on button at bounding box center [392, 142] width 57 height 102
click at [405, 35] on div at bounding box center [279, 141] width 421 height 283
click at [397, 7] on div at bounding box center [398, 8] width 17 height 17
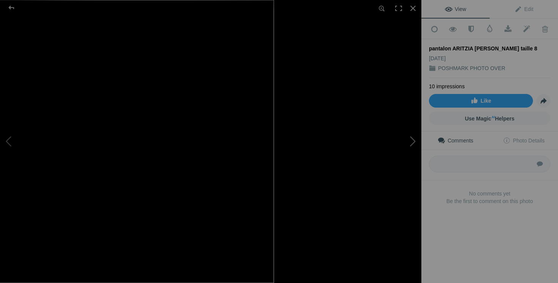
click at [407, 144] on button at bounding box center [392, 142] width 57 height 102
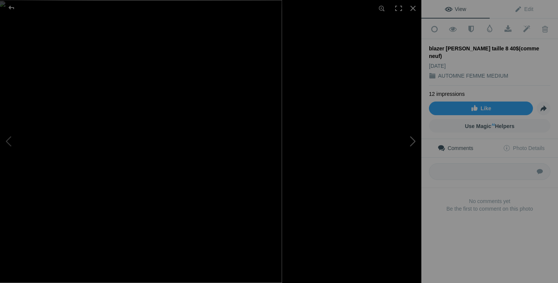
click at [401, 171] on button at bounding box center [392, 142] width 57 height 102
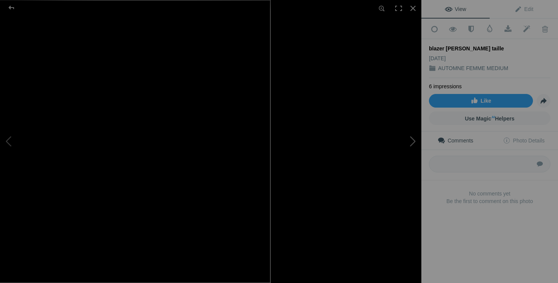
click at [406, 151] on button at bounding box center [392, 142] width 57 height 102
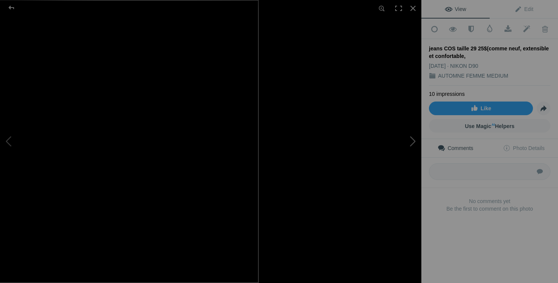
click at [401, 152] on button at bounding box center [392, 142] width 57 height 102
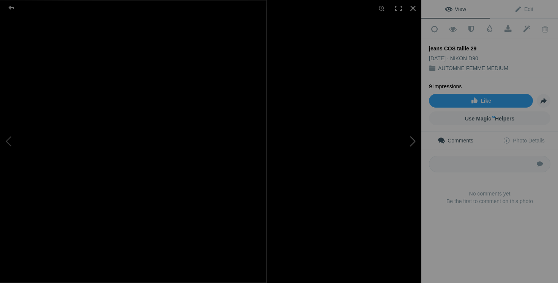
click at [407, 156] on button at bounding box center [392, 142] width 57 height 102
click at [394, 155] on button at bounding box center [392, 142] width 57 height 102
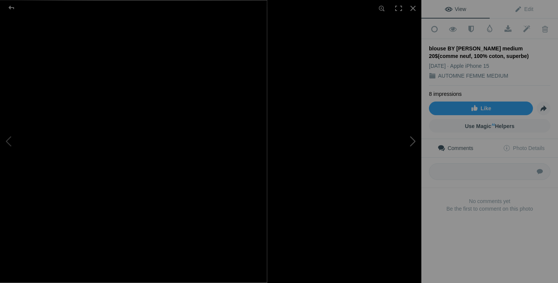
click at [406, 158] on button at bounding box center [392, 142] width 57 height 102
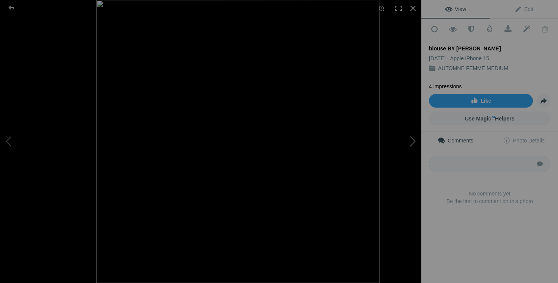
click at [394, 158] on button at bounding box center [392, 142] width 57 height 102
click at [405, 151] on button at bounding box center [392, 142] width 57 height 102
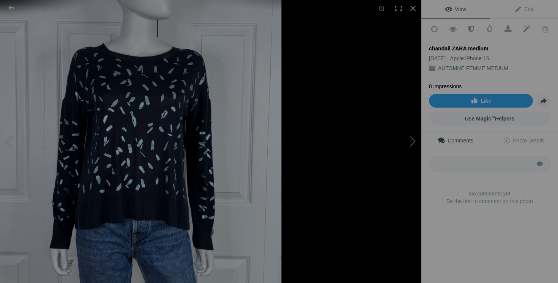
click at [402, 154] on button at bounding box center [392, 142] width 57 height 102
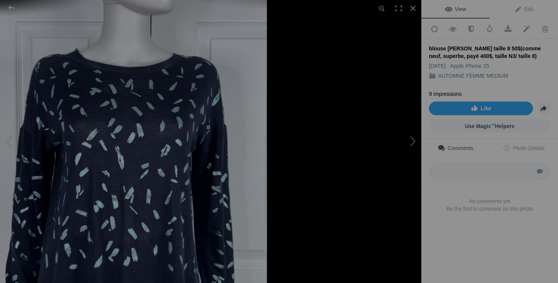
click at [406, 138] on button at bounding box center [392, 142] width 57 height 102
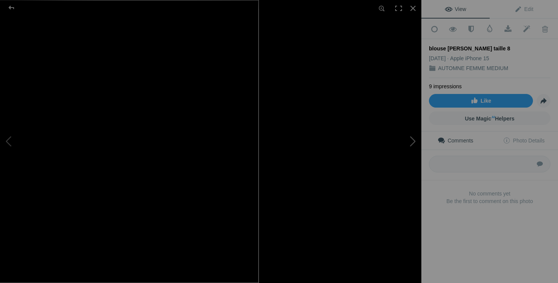
click at [391, 138] on button at bounding box center [392, 142] width 57 height 102
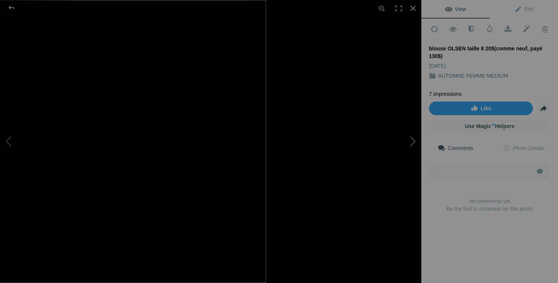
click at [411, 161] on button at bounding box center [392, 142] width 57 height 102
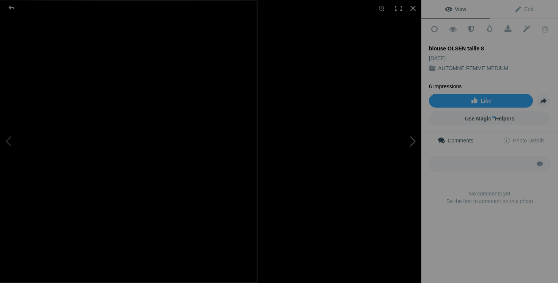
click at [399, 160] on button at bounding box center [392, 142] width 57 height 102
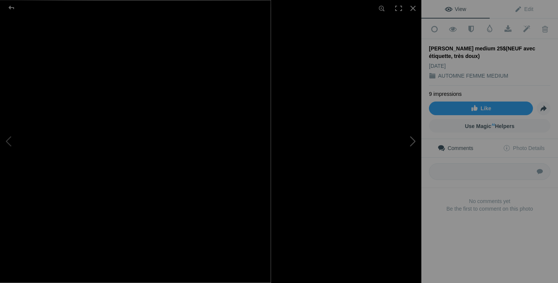
click at [396, 138] on button at bounding box center [392, 142] width 57 height 102
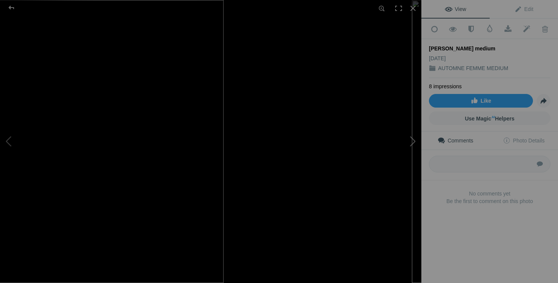
click at [396, 139] on button at bounding box center [392, 142] width 57 height 102
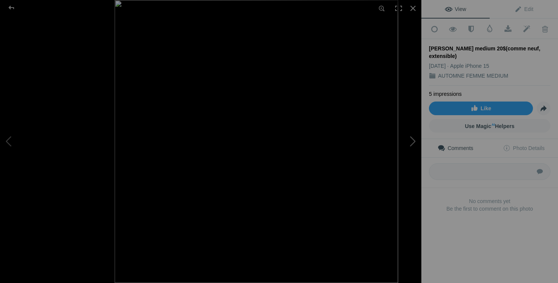
click at [414, 152] on button at bounding box center [392, 142] width 57 height 102
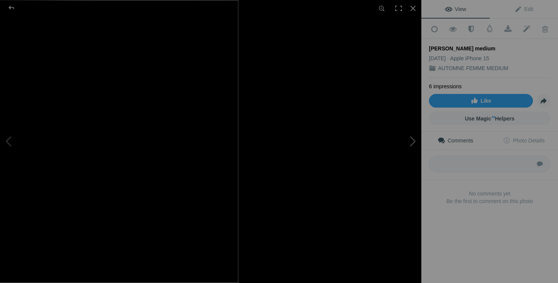
click at [397, 164] on button at bounding box center [392, 142] width 57 height 102
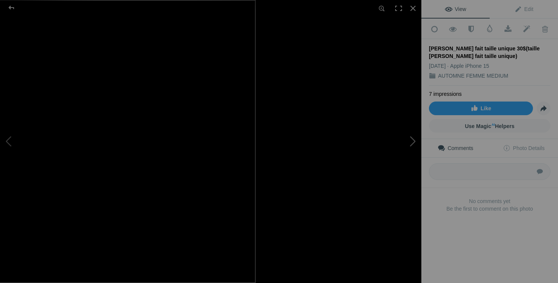
click at [398, 159] on button at bounding box center [392, 142] width 57 height 102
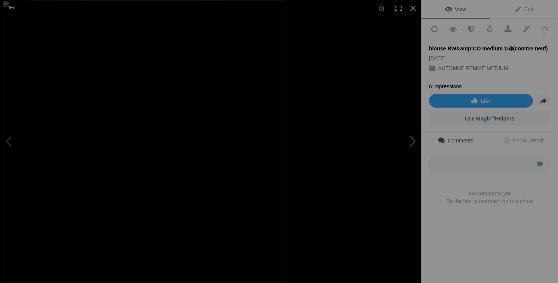
click at [410, 141] on button at bounding box center [392, 142] width 57 height 102
click at [418, 146] on button at bounding box center [392, 142] width 57 height 102
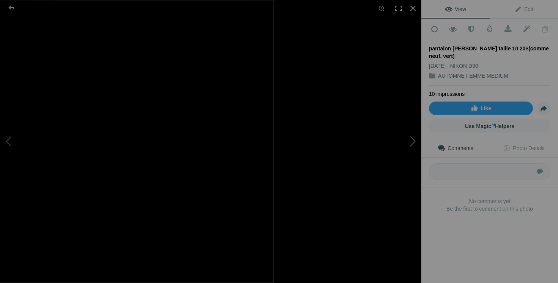
click at [399, 165] on button at bounding box center [392, 142] width 57 height 102
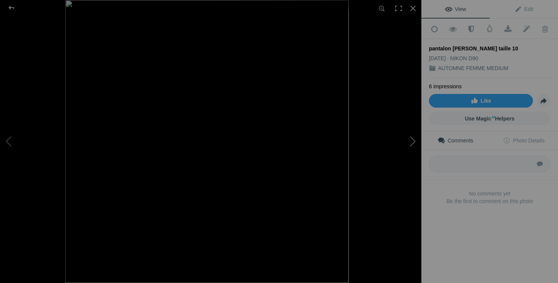
click at [406, 152] on button at bounding box center [392, 142] width 57 height 102
click at [416, 157] on button at bounding box center [392, 142] width 57 height 102
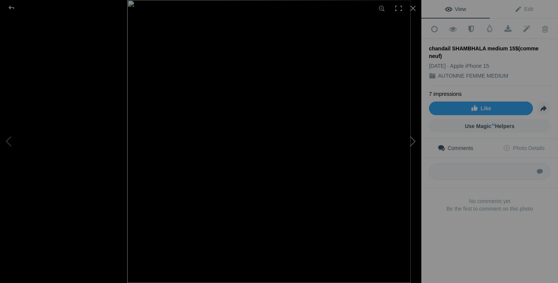
click at [402, 145] on button at bounding box center [392, 142] width 57 height 102
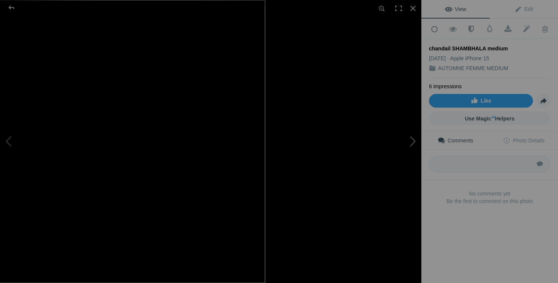
click at [395, 164] on button at bounding box center [392, 142] width 57 height 102
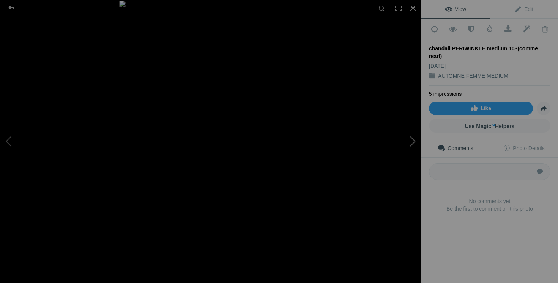
click at [398, 154] on button at bounding box center [392, 142] width 57 height 102
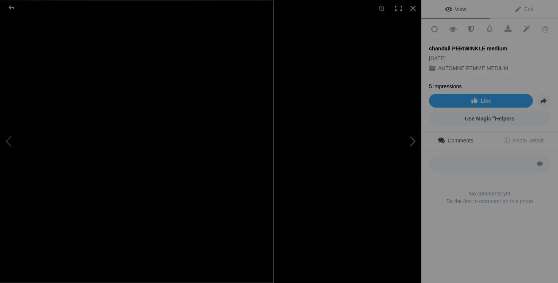
click at [404, 163] on button at bounding box center [392, 142] width 57 height 102
click at [401, 163] on button at bounding box center [392, 142] width 57 height 102
click at [393, 162] on button at bounding box center [392, 142] width 57 height 102
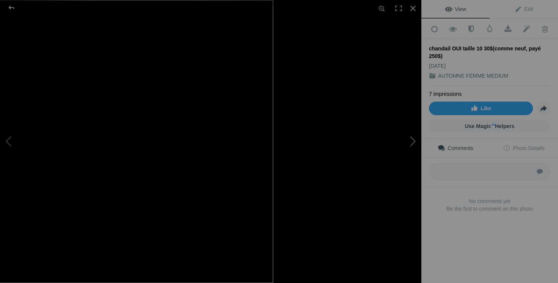
click at [399, 144] on button at bounding box center [392, 142] width 57 height 102
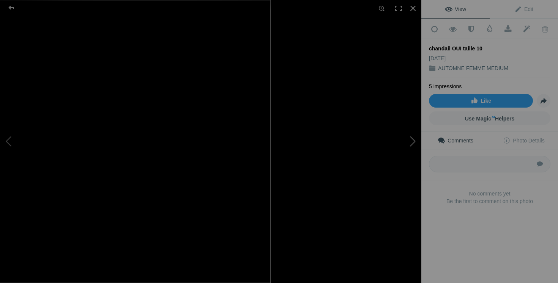
click at [412, 159] on button at bounding box center [392, 142] width 57 height 102
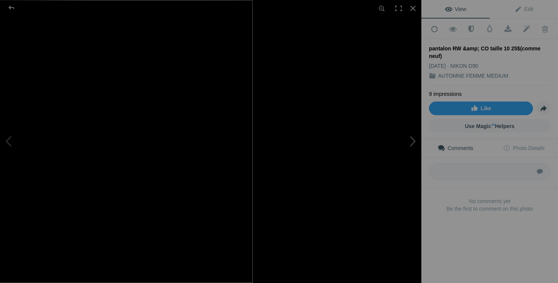
click at [392, 154] on button at bounding box center [392, 142] width 57 height 102
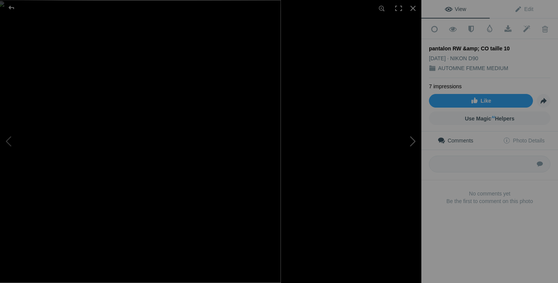
click at [411, 137] on button at bounding box center [392, 142] width 57 height 102
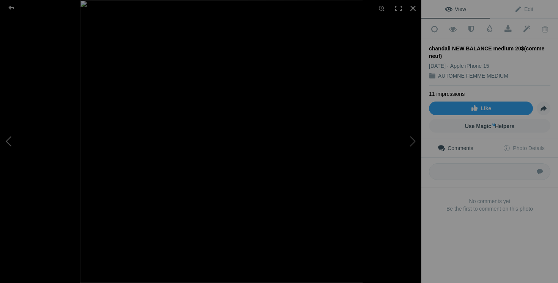
click at [14, 141] on button at bounding box center [28, 142] width 57 height 102
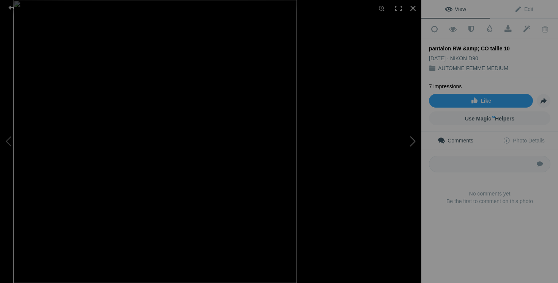
click at [401, 170] on button at bounding box center [392, 142] width 57 height 102
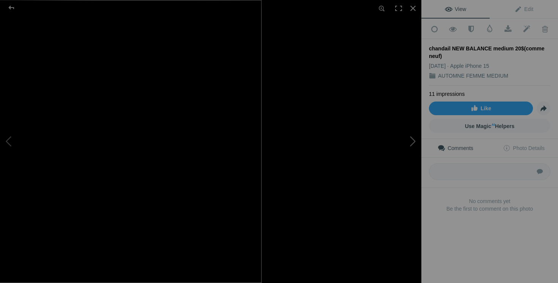
click at [402, 148] on button at bounding box center [392, 142] width 57 height 102
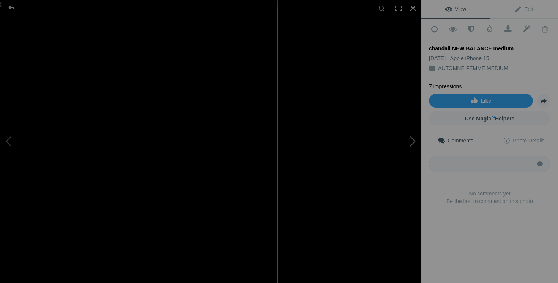
click at [402, 162] on button at bounding box center [392, 142] width 57 height 102
click at [396, 157] on button at bounding box center [392, 142] width 57 height 102
click at [396, 158] on button at bounding box center [392, 142] width 57 height 102
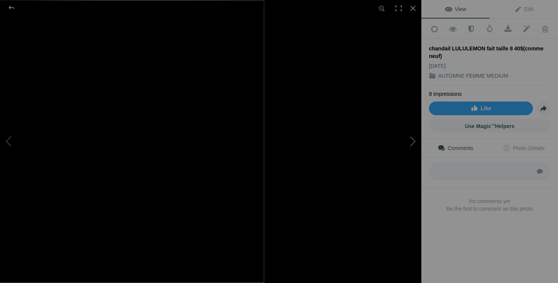
click at [396, 148] on button at bounding box center [392, 142] width 57 height 102
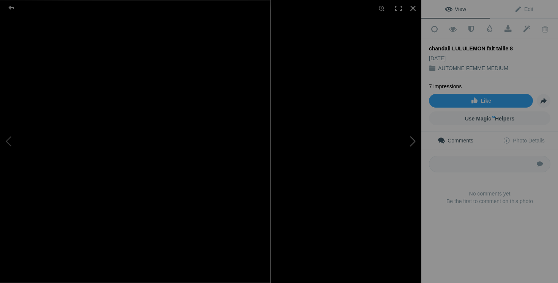
click at [408, 156] on button at bounding box center [392, 142] width 57 height 102
click at [412, 151] on button at bounding box center [392, 142] width 57 height 102
click at [410, 163] on button at bounding box center [392, 142] width 57 height 102
click at [403, 166] on button at bounding box center [392, 142] width 57 height 102
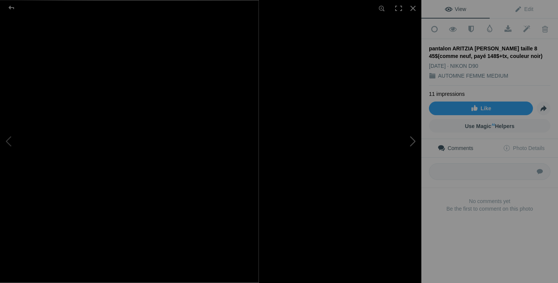
click at [392, 167] on button at bounding box center [392, 142] width 57 height 102
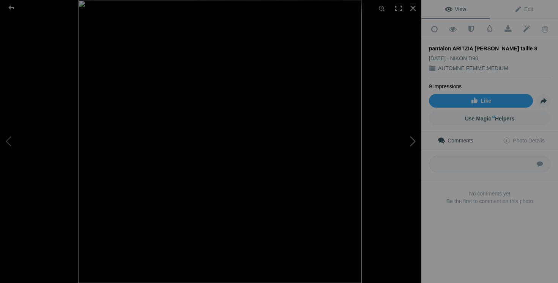
click at [401, 153] on button at bounding box center [392, 142] width 57 height 102
click at [385, 150] on button at bounding box center [392, 142] width 57 height 102
click at [401, 156] on button at bounding box center [392, 142] width 57 height 102
click at [410, 148] on button at bounding box center [392, 142] width 57 height 102
click at [390, 171] on button at bounding box center [392, 142] width 57 height 102
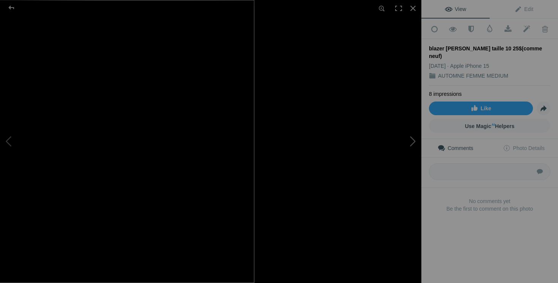
click at [395, 145] on button at bounding box center [392, 142] width 57 height 102
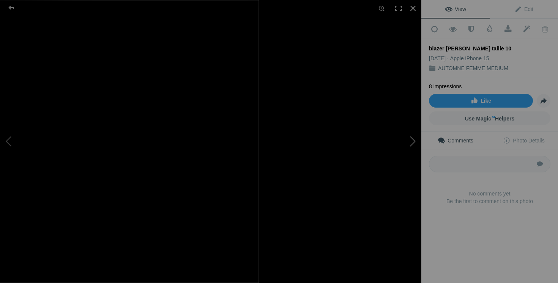
click at [397, 154] on button at bounding box center [392, 142] width 57 height 102
click at [409, 171] on button at bounding box center [392, 142] width 57 height 102
click at [304, 167] on div at bounding box center [177, 141] width 421 height 283
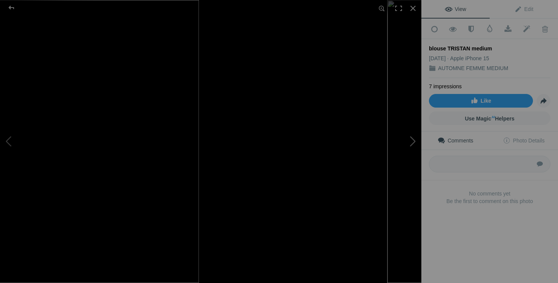
click at [400, 149] on button at bounding box center [392, 142] width 57 height 102
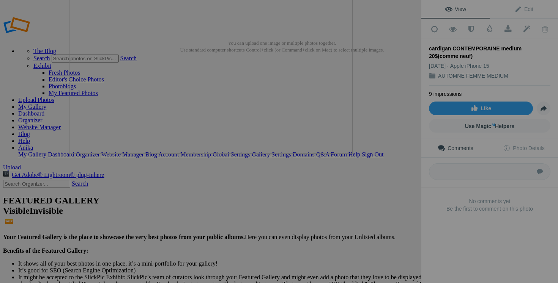
click at [394, 152] on button at bounding box center [392, 142] width 57 height 102
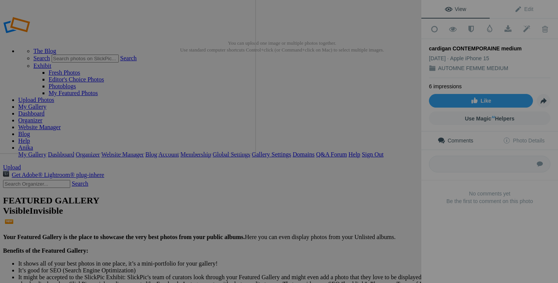
click at [394, 160] on button at bounding box center [392, 142] width 57 height 102
click at [393, 165] on button at bounding box center [392, 142] width 57 height 102
click at [388, 175] on button at bounding box center [392, 142] width 57 height 102
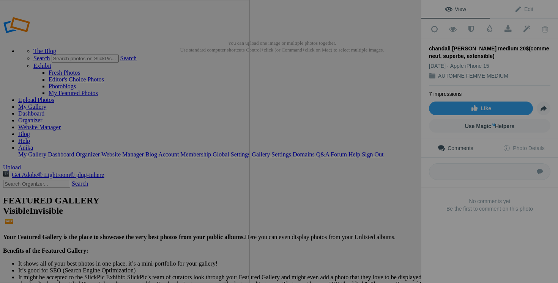
click at [385, 166] on button at bounding box center [392, 142] width 57 height 102
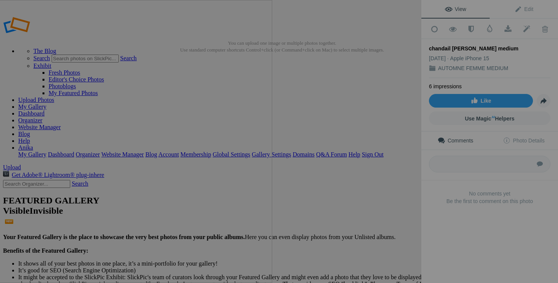
click at [397, 170] on button at bounding box center [392, 142] width 57 height 102
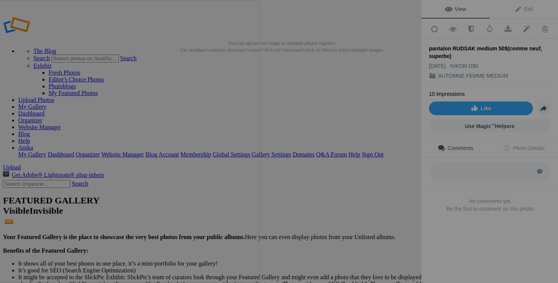
click at [388, 165] on button at bounding box center [392, 142] width 57 height 102
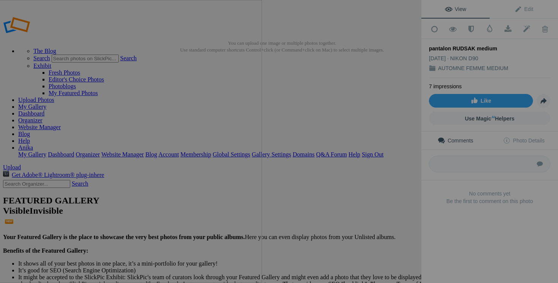
click at [393, 156] on button at bounding box center [392, 142] width 57 height 102
click at [372, 172] on button at bounding box center [392, 142] width 57 height 102
click at [413, 167] on button at bounding box center [392, 142] width 57 height 102
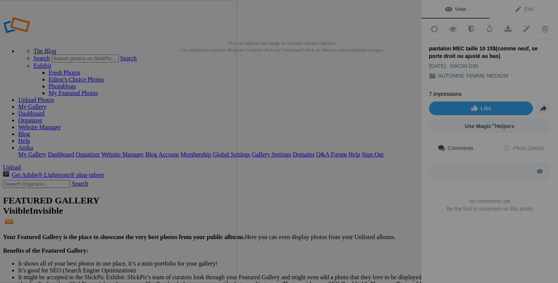
click at [379, 168] on button at bounding box center [392, 142] width 57 height 102
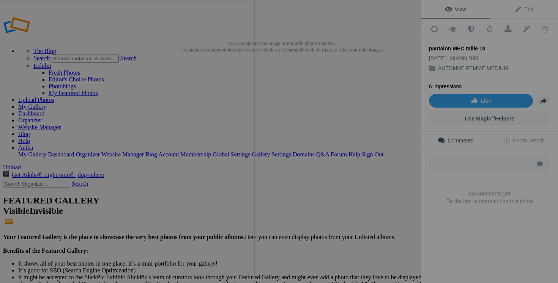
click at [390, 158] on button at bounding box center [392, 142] width 57 height 102
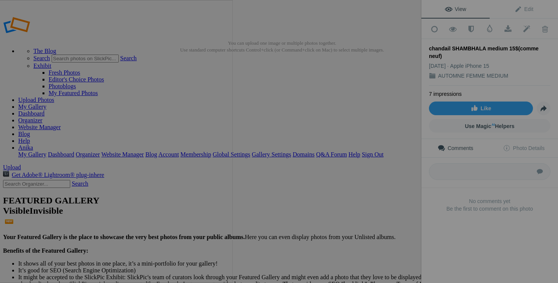
click at [375, 171] on button at bounding box center [392, 142] width 57 height 102
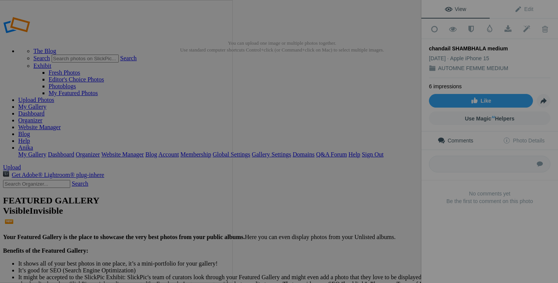
click at [394, 182] on button at bounding box center [392, 142] width 57 height 102
click at [382, 160] on button at bounding box center [392, 142] width 57 height 102
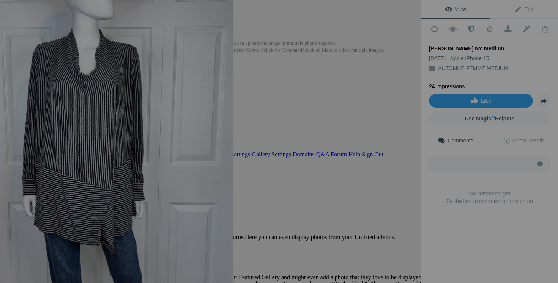
click at [380, 166] on button at bounding box center [392, 142] width 57 height 102
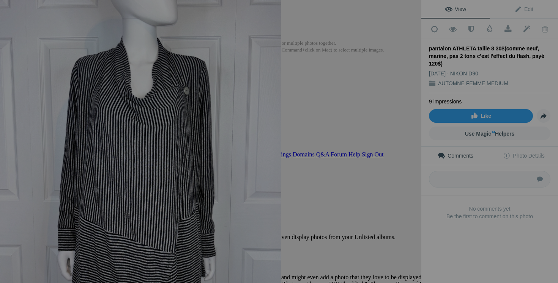
click at [402, 165] on button at bounding box center [392, 142] width 57 height 102
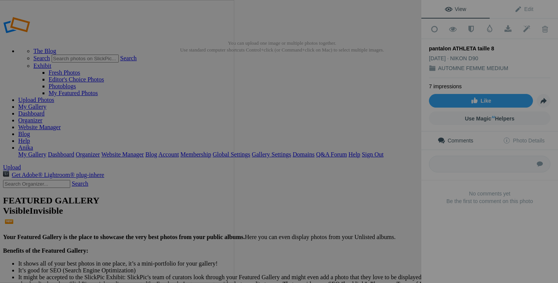
click at [386, 157] on button at bounding box center [392, 142] width 57 height 102
click at [394, 174] on button at bounding box center [392, 142] width 57 height 102
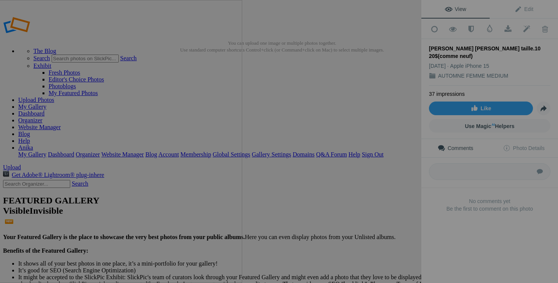
click at [375, 151] on button at bounding box center [392, 142] width 57 height 102
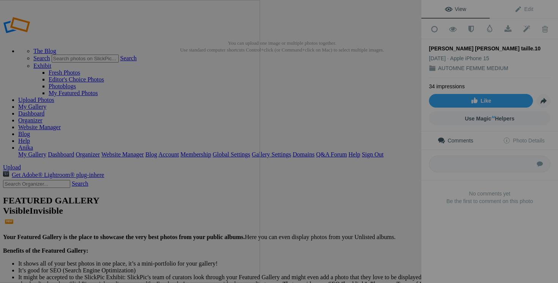
click at [397, 160] on button at bounding box center [392, 142] width 57 height 102
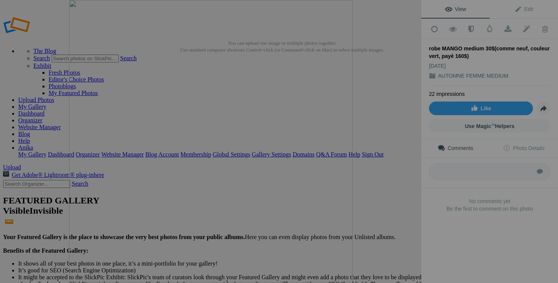
click at [408, 27] on div at bounding box center [279, 141] width 421 height 283
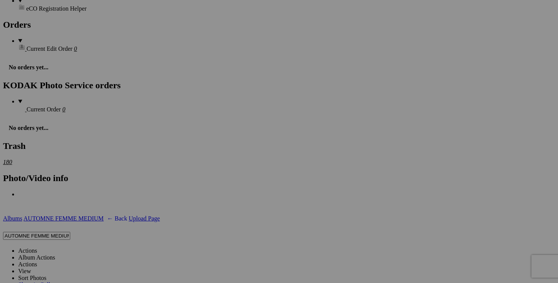
scroll to position [1131, 0]
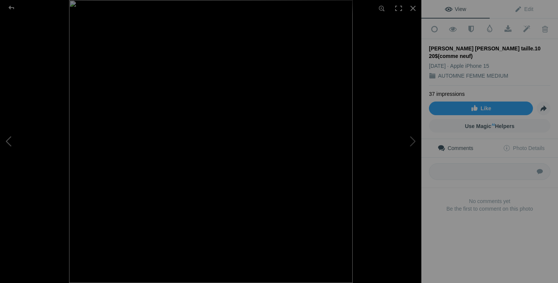
click at [13, 137] on button at bounding box center [28, 142] width 57 height 102
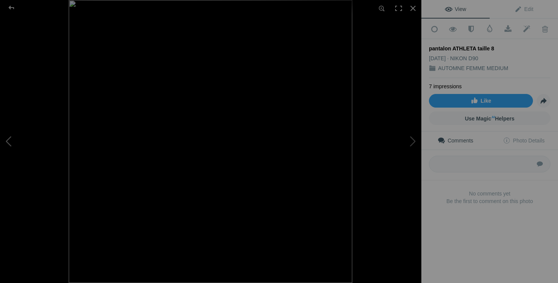
click at [13, 137] on button at bounding box center [28, 142] width 57 height 102
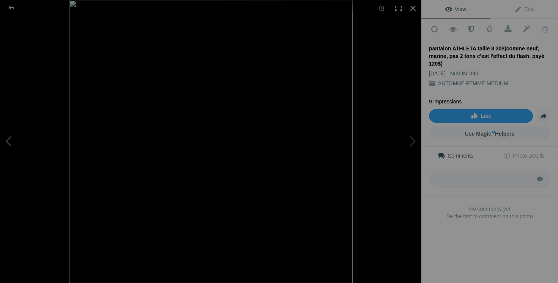
click at [11, 140] on button at bounding box center [28, 142] width 57 height 102
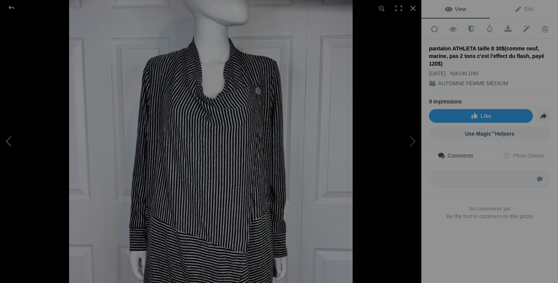
click at [11, 140] on button at bounding box center [28, 142] width 57 height 102
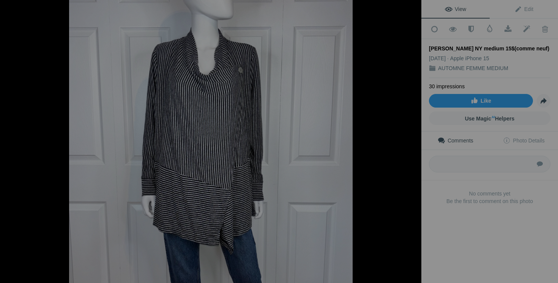
click at [11, 140] on button at bounding box center [28, 142] width 57 height 102
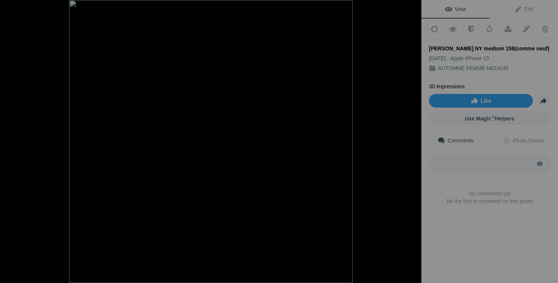
click at [11, 140] on button at bounding box center [28, 142] width 57 height 102
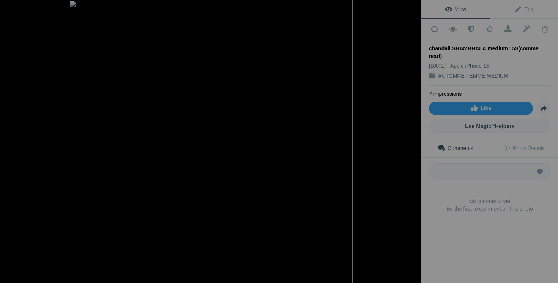
click at [11, 140] on button at bounding box center [28, 142] width 57 height 102
click at [13, 140] on button at bounding box center [28, 142] width 57 height 102
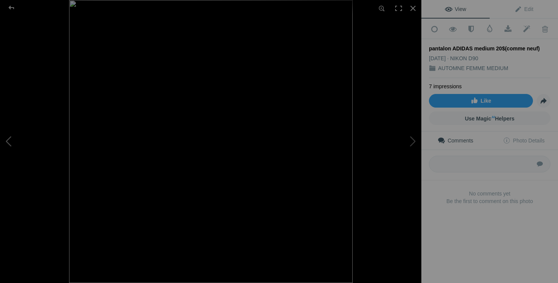
click at [13, 143] on button at bounding box center [28, 142] width 57 height 102
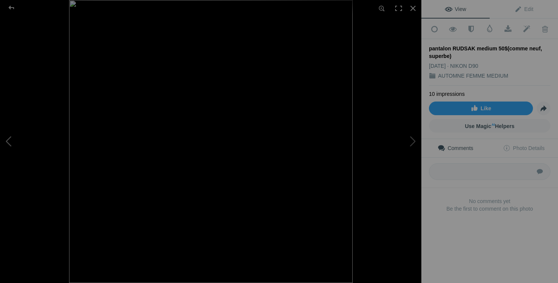
click at [10, 146] on button at bounding box center [28, 142] width 57 height 102
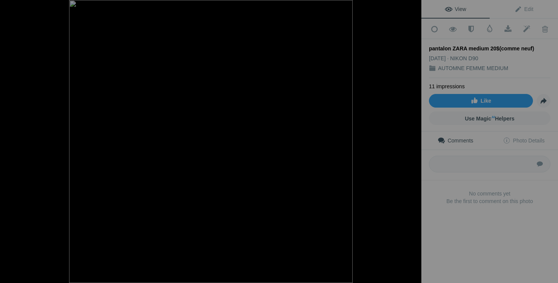
click at [10, 146] on button at bounding box center [28, 142] width 57 height 102
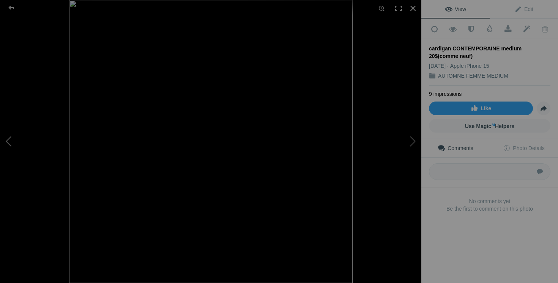
click at [24, 146] on button at bounding box center [28, 142] width 57 height 102
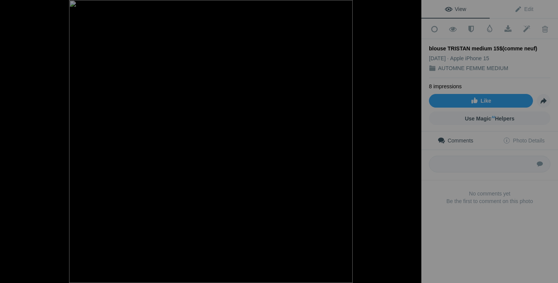
click at [24, 146] on button at bounding box center [28, 142] width 57 height 102
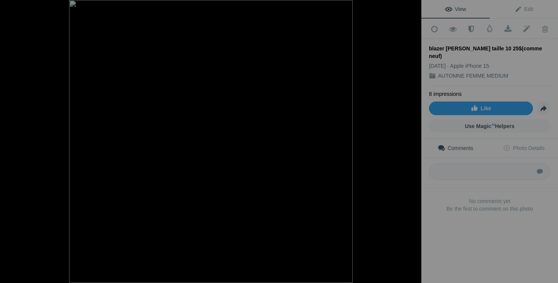
click at [24, 146] on button at bounding box center [28, 142] width 57 height 102
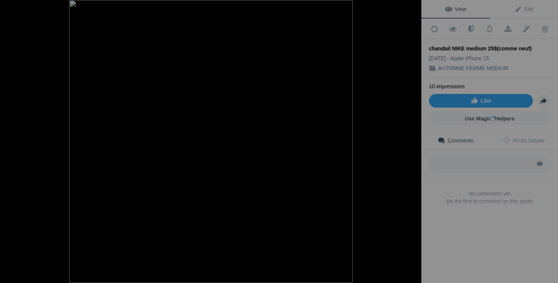
click at [24, 146] on button at bounding box center [28, 142] width 57 height 102
click at [25, 146] on button at bounding box center [28, 142] width 57 height 102
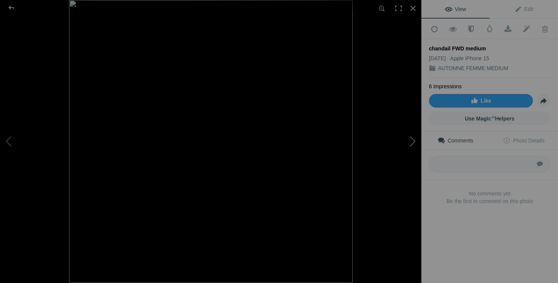
click at [414, 140] on button at bounding box center [392, 142] width 57 height 102
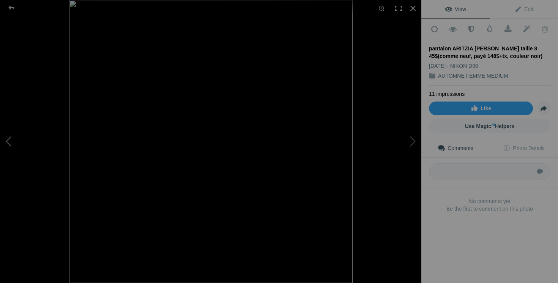
click at [11, 141] on button at bounding box center [28, 142] width 57 height 102
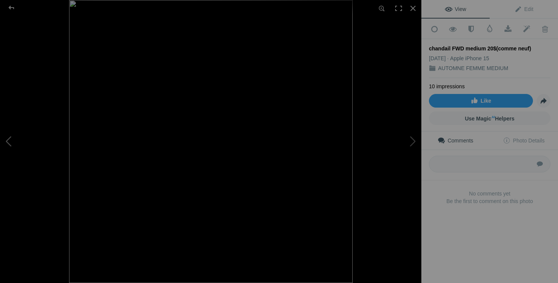
click at [4, 149] on button at bounding box center [28, 142] width 57 height 102
click at [6, 147] on button at bounding box center [28, 142] width 57 height 102
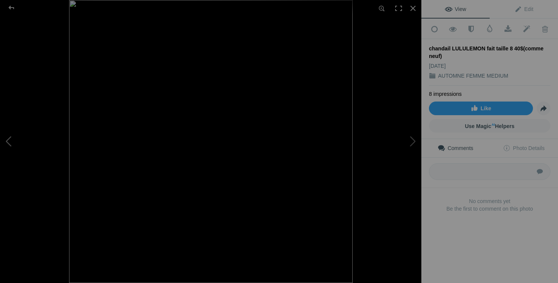
click at [15, 148] on button at bounding box center [28, 142] width 57 height 102
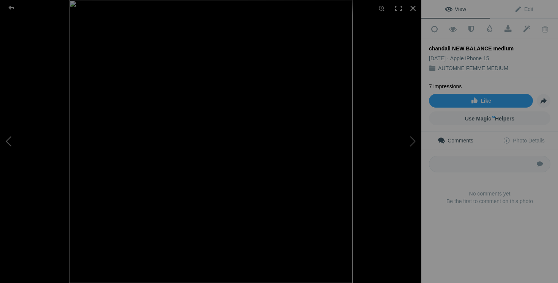
click at [15, 148] on button at bounding box center [28, 142] width 57 height 102
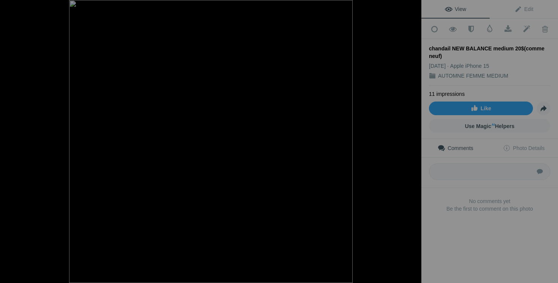
click at [15, 148] on button at bounding box center [28, 142] width 57 height 102
click at [14, 148] on button at bounding box center [28, 142] width 57 height 102
click at [11, 144] on button at bounding box center [28, 142] width 57 height 102
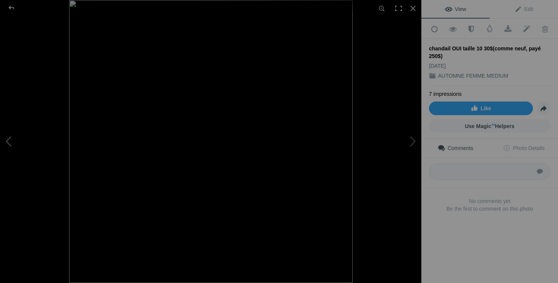
click at [11, 144] on button at bounding box center [28, 142] width 57 height 102
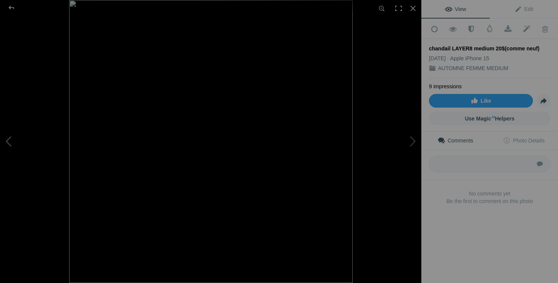
click at [14, 128] on button at bounding box center [28, 142] width 57 height 102
click at [403, 137] on button at bounding box center [392, 142] width 57 height 102
click at [11, 139] on button at bounding box center [28, 142] width 57 height 102
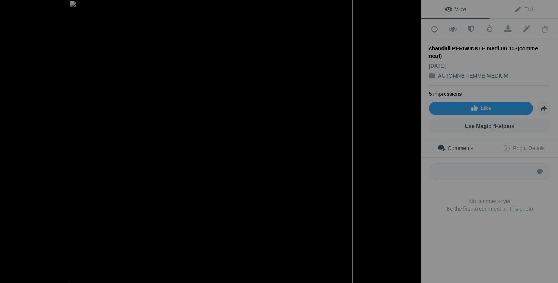
click at [11, 139] on button at bounding box center [28, 142] width 57 height 102
click at [412, 6] on div at bounding box center [412, 8] width 17 height 17
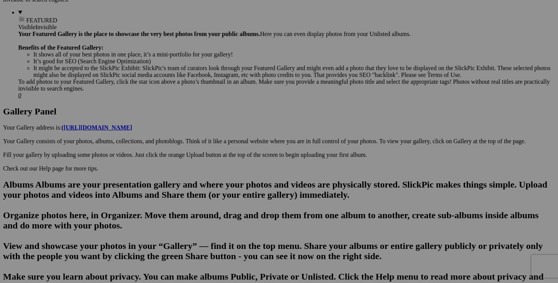
scroll to position [308, 0]
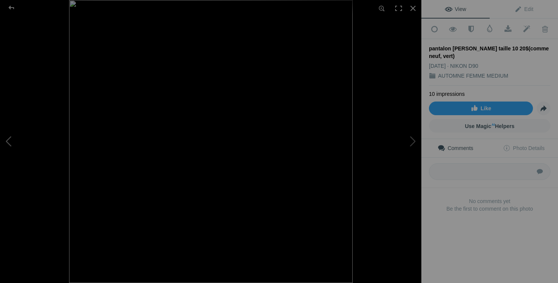
click at [15, 143] on button at bounding box center [28, 142] width 57 height 102
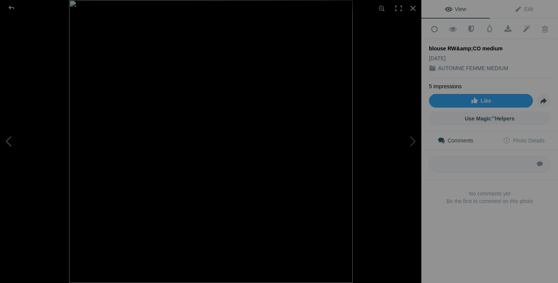
click at [15, 143] on button at bounding box center [28, 142] width 57 height 102
click at [6, 139] on button at bounding box center [28, 142] width 57 height 102
click at [416, 8] on div at bounding box center [412, 8] width 17 height 17
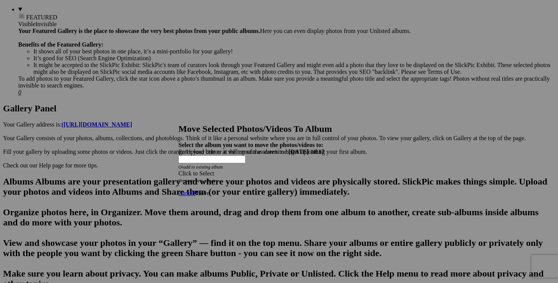
click at [215, 178] on icon "Or create new album" at bounding box center [196, 180] width 37 height 5
click at [178, 170] on span at bounding box center [178, 173] width 0 height 6
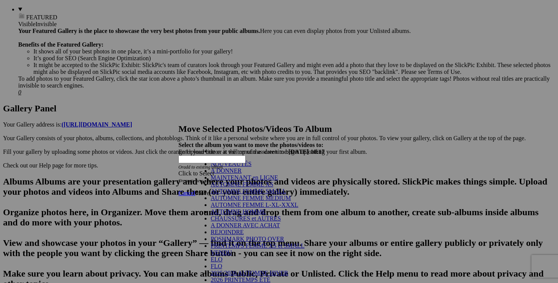
scroll to position [119, 0]
click at [232, 250] on link "VENDU" at bounding box center [221, 253] width 21 height 6
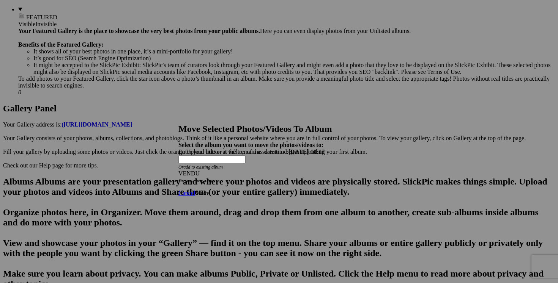
click at [209, 190] on link "Move" at bounding box center [202, 193] width 14 height 6
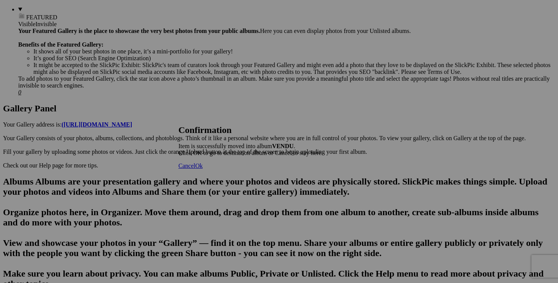
click at [195, 169] on span "Cancel" at bounding box center [186, 166] width 17 height 6
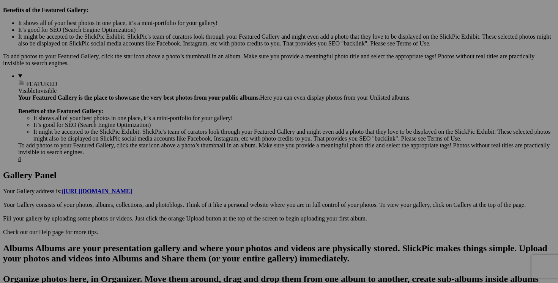
scroll to position [210, 0]
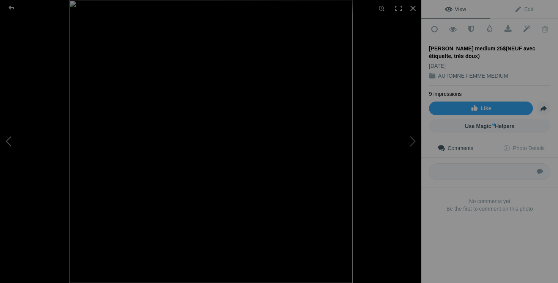
click at [18, 151] on button at bounding box center [28, 142] width 57 height 102
click at [17, 132] on button at bounding box center [28, 142] width 57 height 102
click at [11, 137] on button at bounding box center [28, 142] width 57 height 102
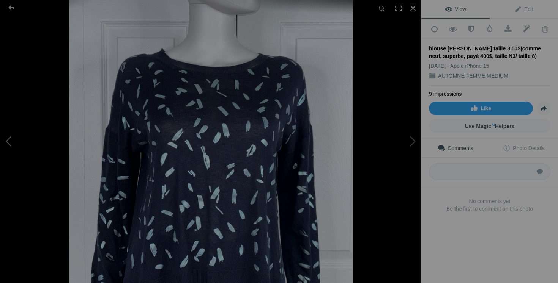
click at [11, 137] on button at bounding box center [28, 142] width 57 height 102
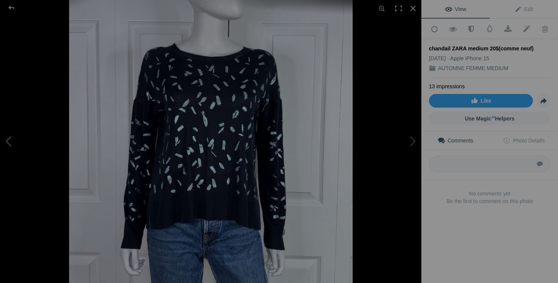
click at [8, 132] on button at bounding box center [28, 142] width 57 height 102
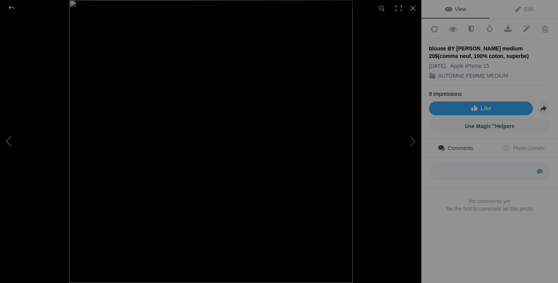
click at [10, 139] on button at bounding box center [28, 142] width 57 height 102
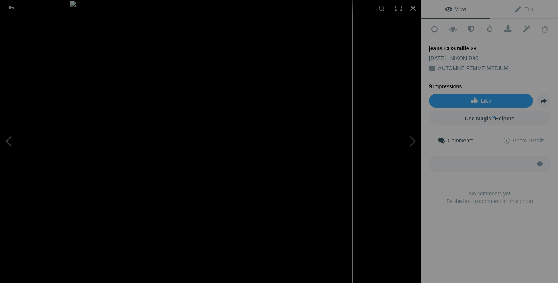
click at [10, 139] on button at bounding box center [28, 142] width 57 height 102
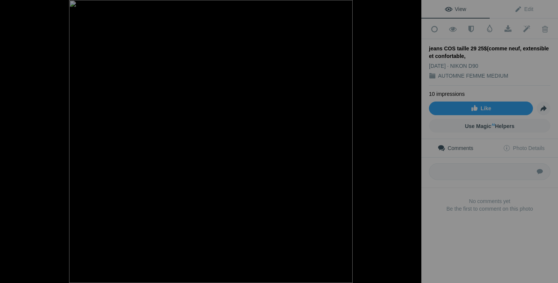
click at [10, 139] on button at bounding box center [28, 142] width 57 height 102
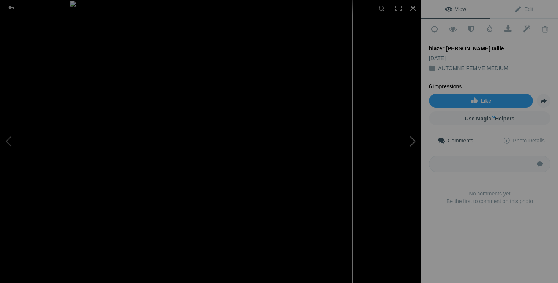
click at [396, 149] on button at bounding box center [392, 142] width 57 height 102
click at [8, 140] on button at bounding box center [28, 142] width 57 height 102
click at [413, 9] on div at bounding box center [412, 8] width 17 height 17
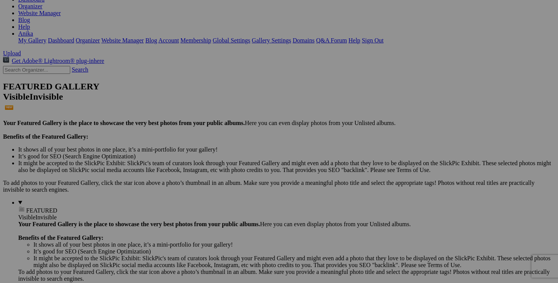
scroll to position [0, 0]
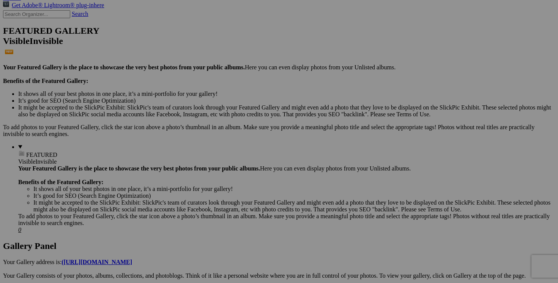
scroll to position [171, 0]
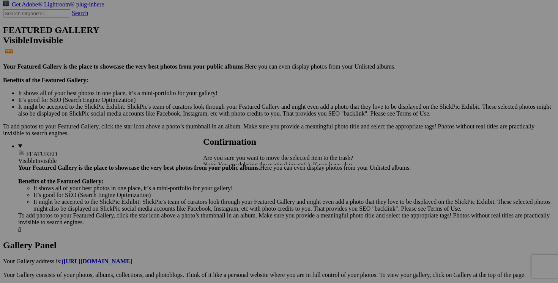
click at [228, 190] on span "Yes" at bounding box center [224, 191] width 9 height 6
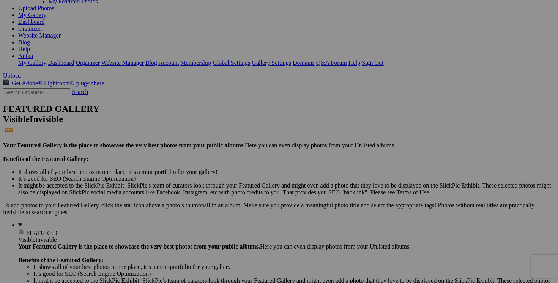
scroll to position [0, 0]
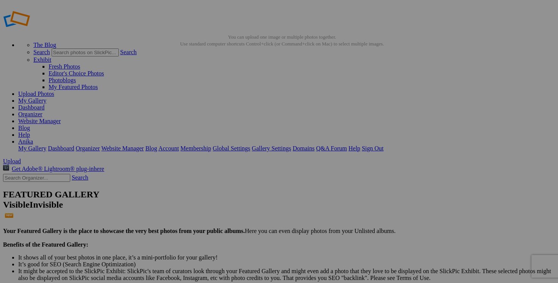
scroll to position [12, 0]
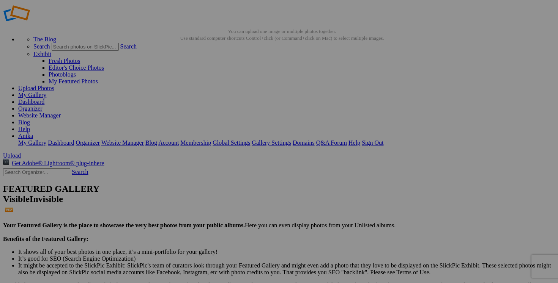
click at [228, 193] on span "Yes" at bounding box center [224, 191] width 9 height 6
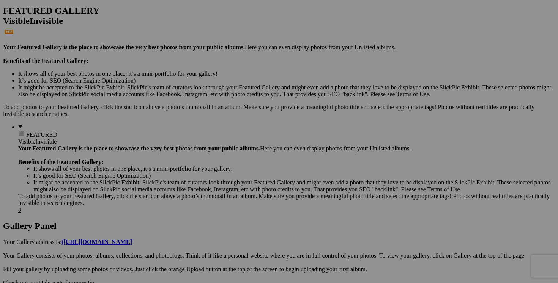
scroll to position [206, 0]
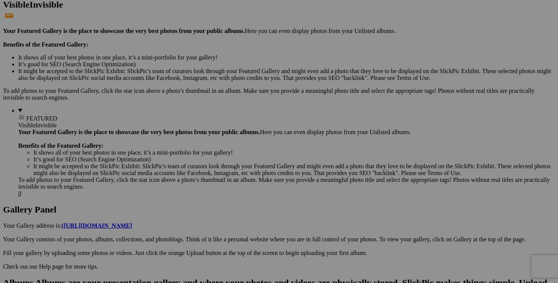
click at [228, 189] on span "Yes" at bounding box center [224, 191] width 9 height 6
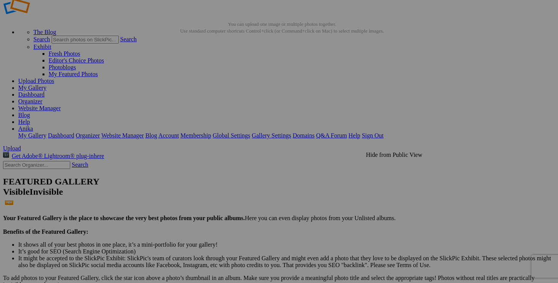
scroll to position [0, 0]
